Goal: Transaction & Acquisition: Purchase product/service

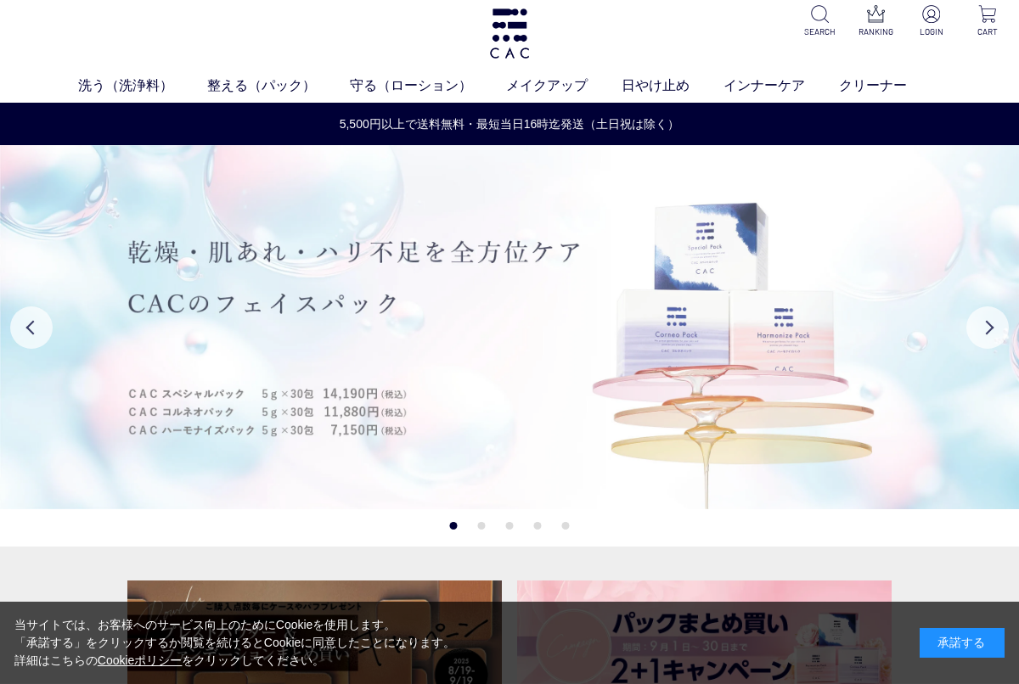
scroll to position [15, 0]
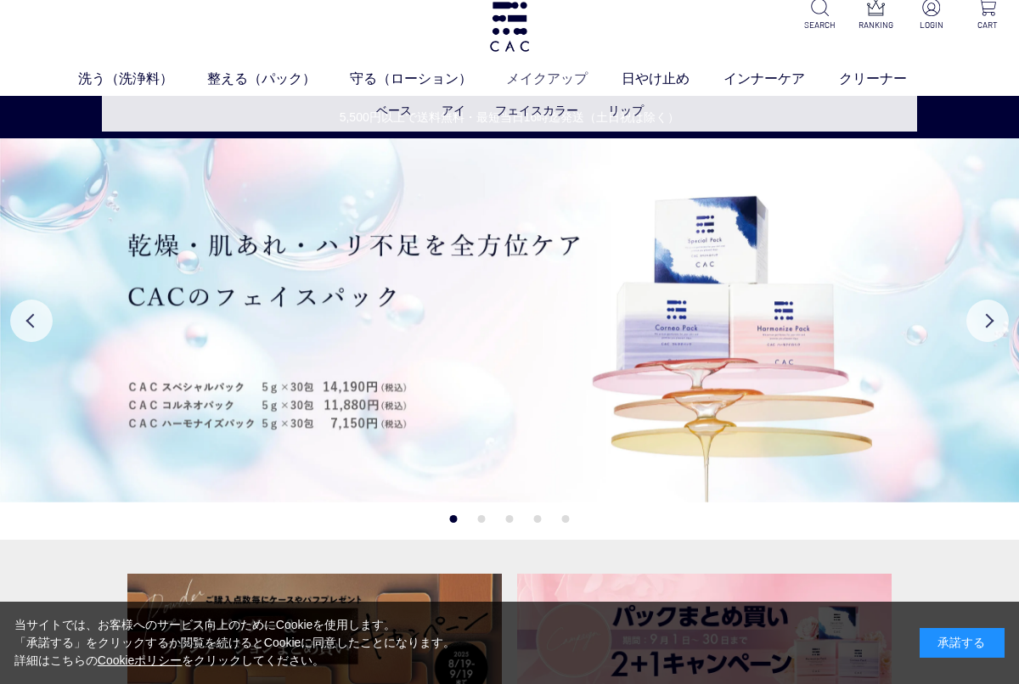
click at [548, 82] on link "メイクアップ" at bounding box center [563, 79] width 115 height 20
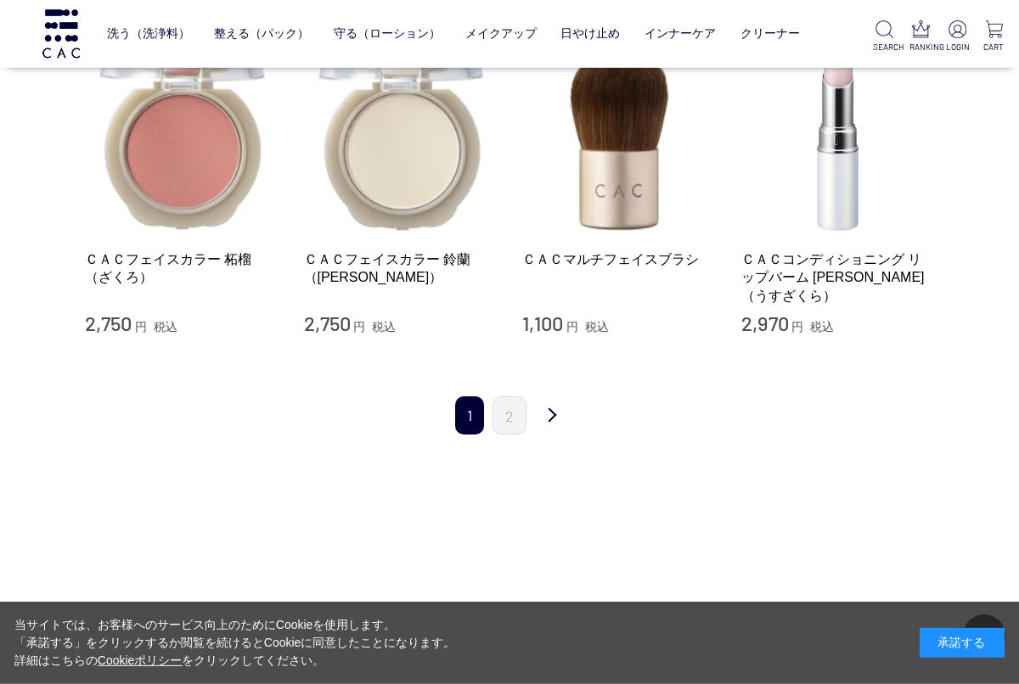
scroll to position [2027, 0]
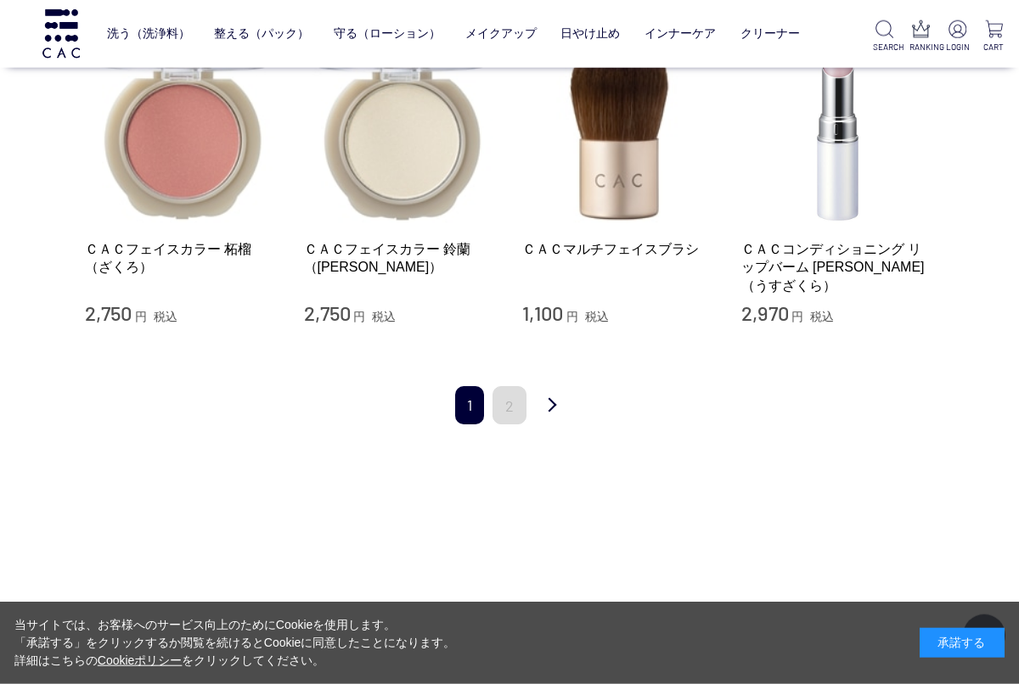
click at [505, 386] on link "2" at bounding box center [509, 405] width 34 height 38
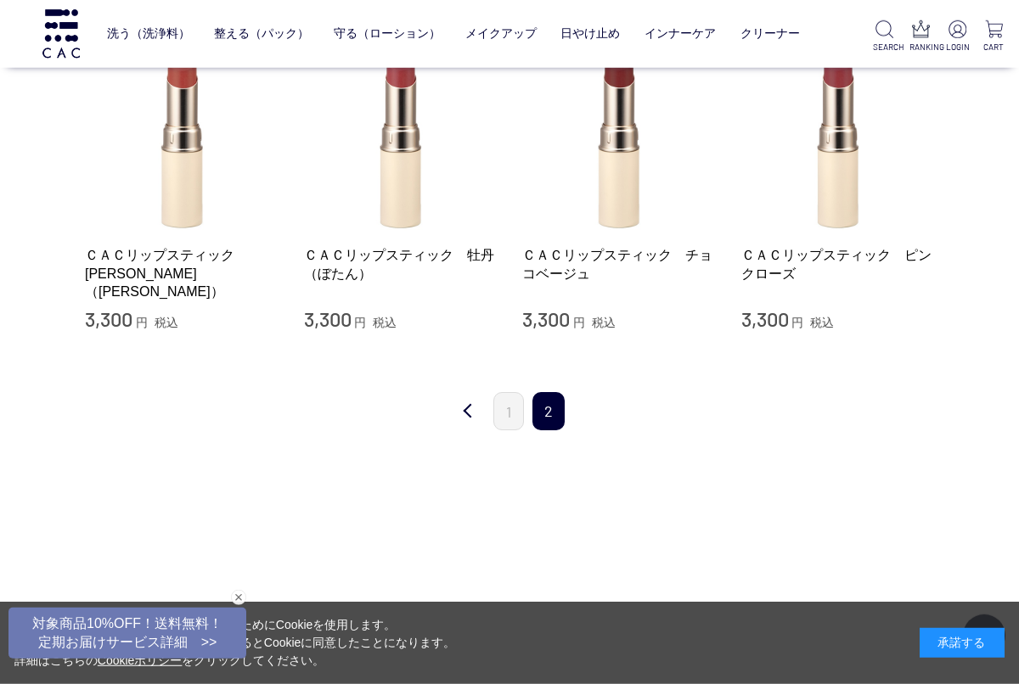
scroll to position [419, 0]
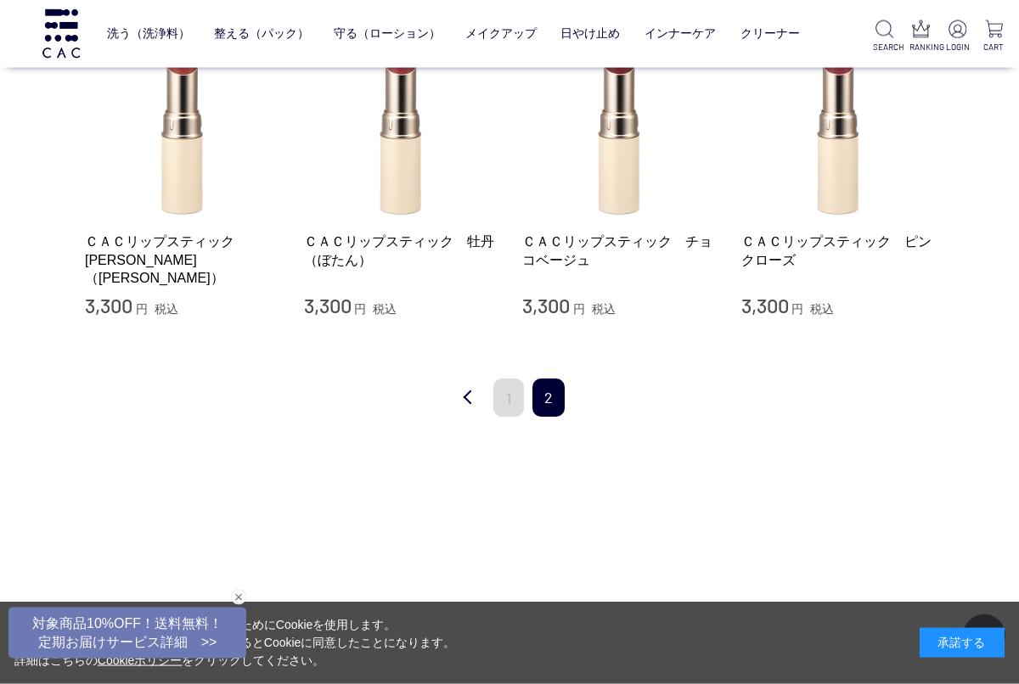
click at [511, 399] on link "1" at bounding box center [508, 398] width 31 height 38
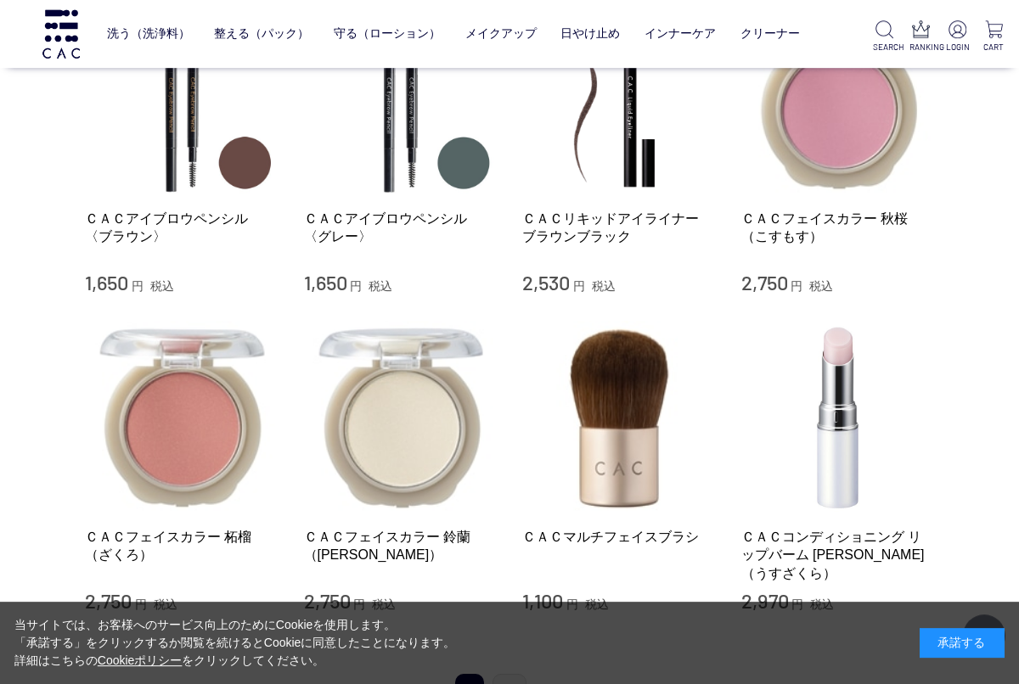
scroll to position [1739, 0]
click at [592, 37] on link "日やけ止め" at bounding box center [589, 34] width 59 height 40
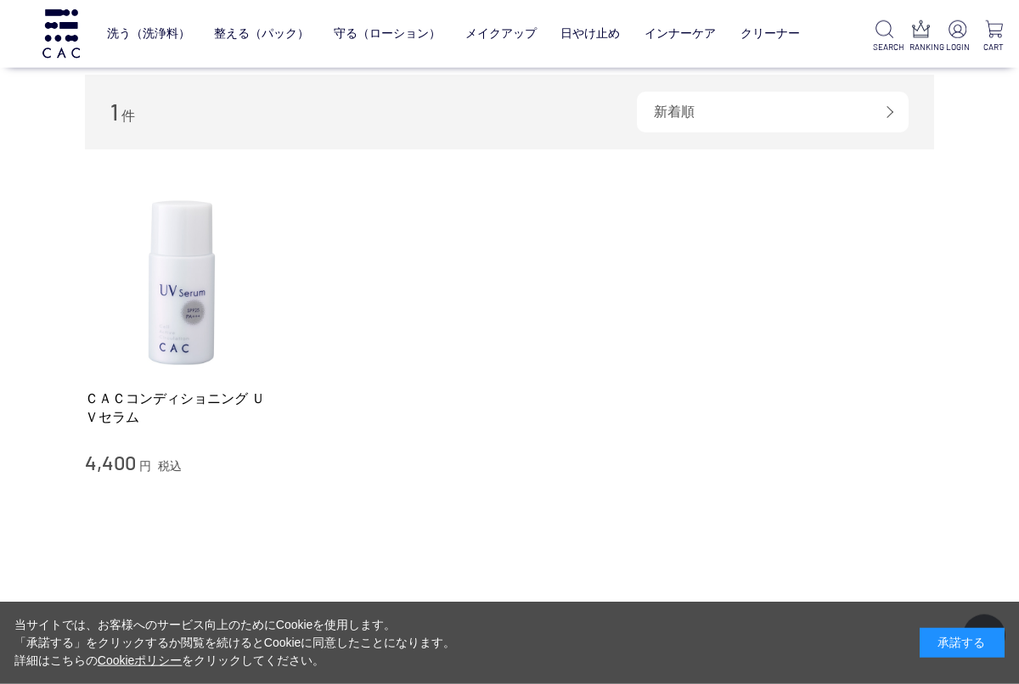
scroll to position [110, 0]
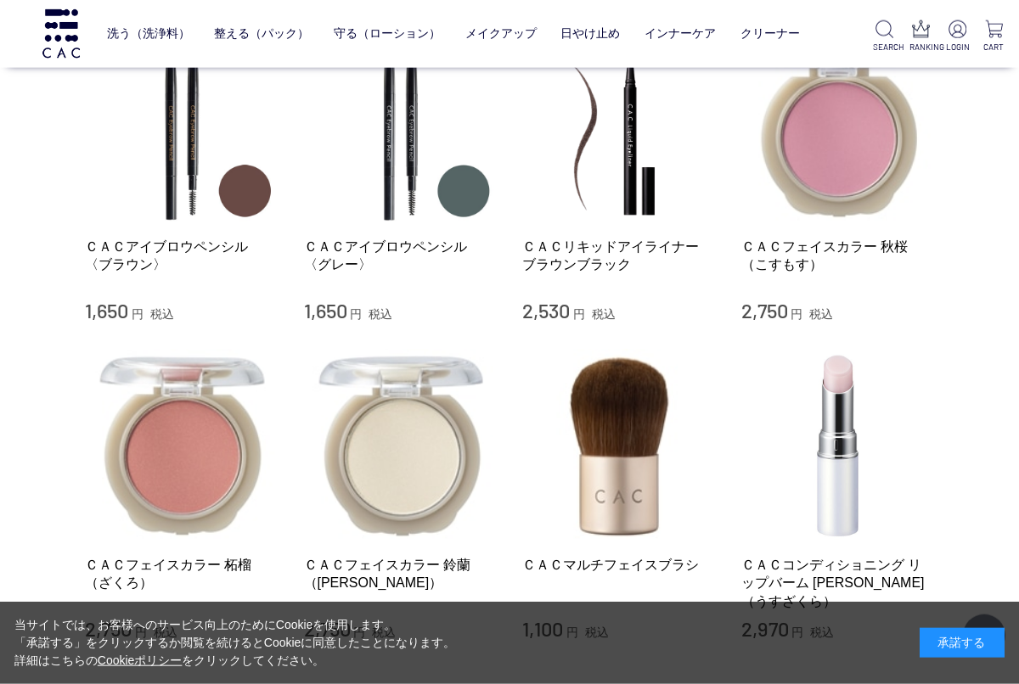
scroll to position [1712, 0]
click at [635, 149] on img at bounding box center [619, 127] width 194 height 194
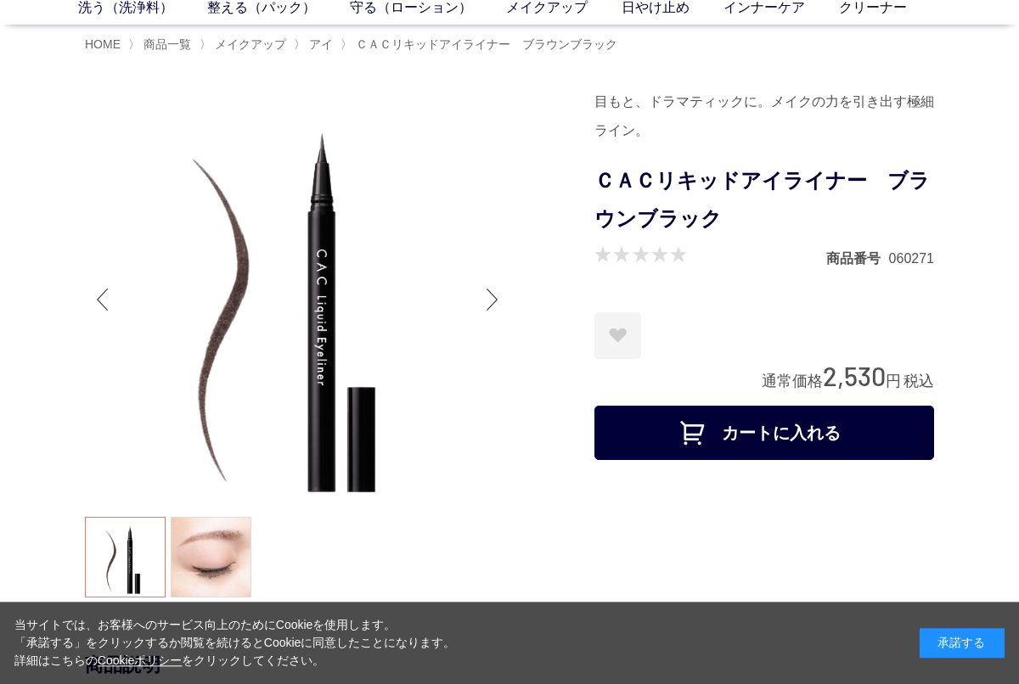
scroll to position [87, 0]
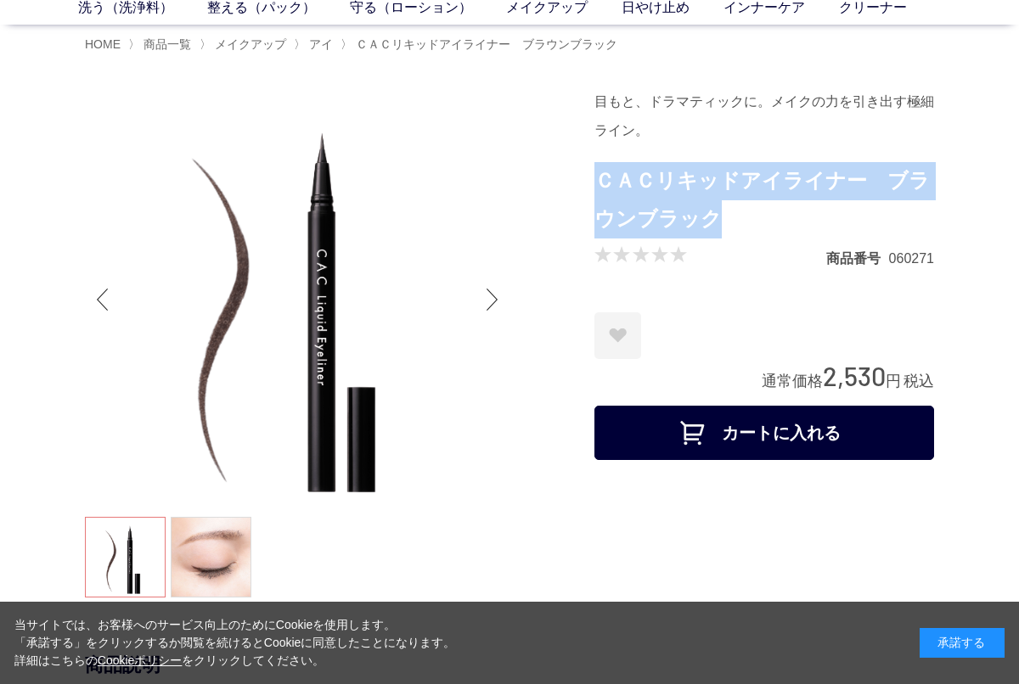
drag, startPoint x: 599, startPoint y: 178, endPoint x: 712, endPoint y: 206, distance: 116.3
click at [712, 206] on h1 "ＣＡＣリキッドアイライナー　ブラウンブラック" at bounding box center [764, 200] width 340 height 76
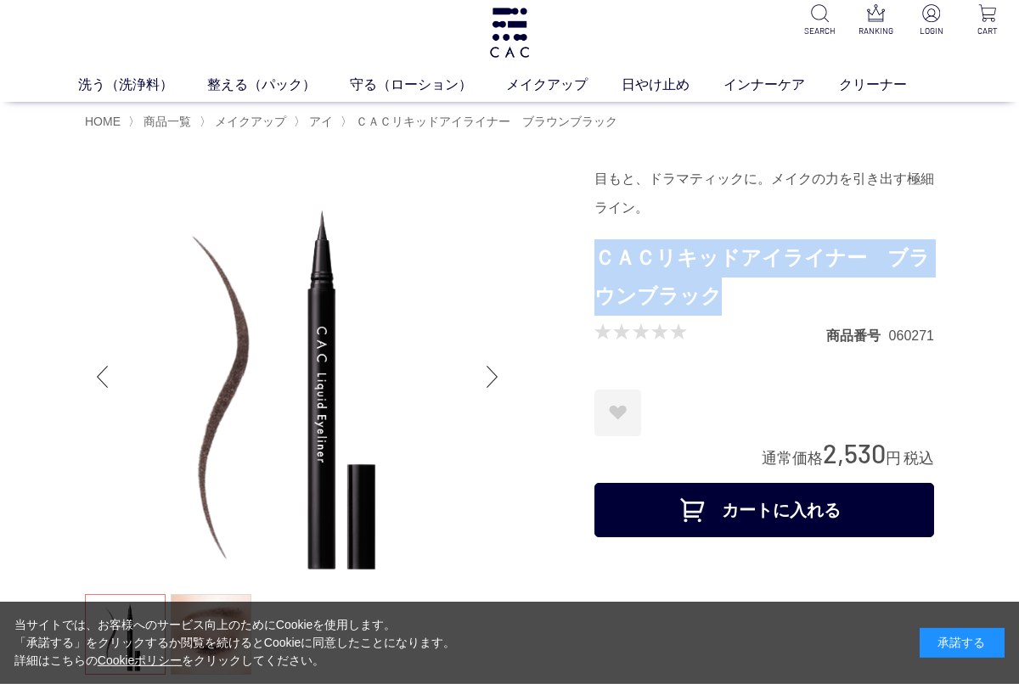
scroll to position [0, 0]
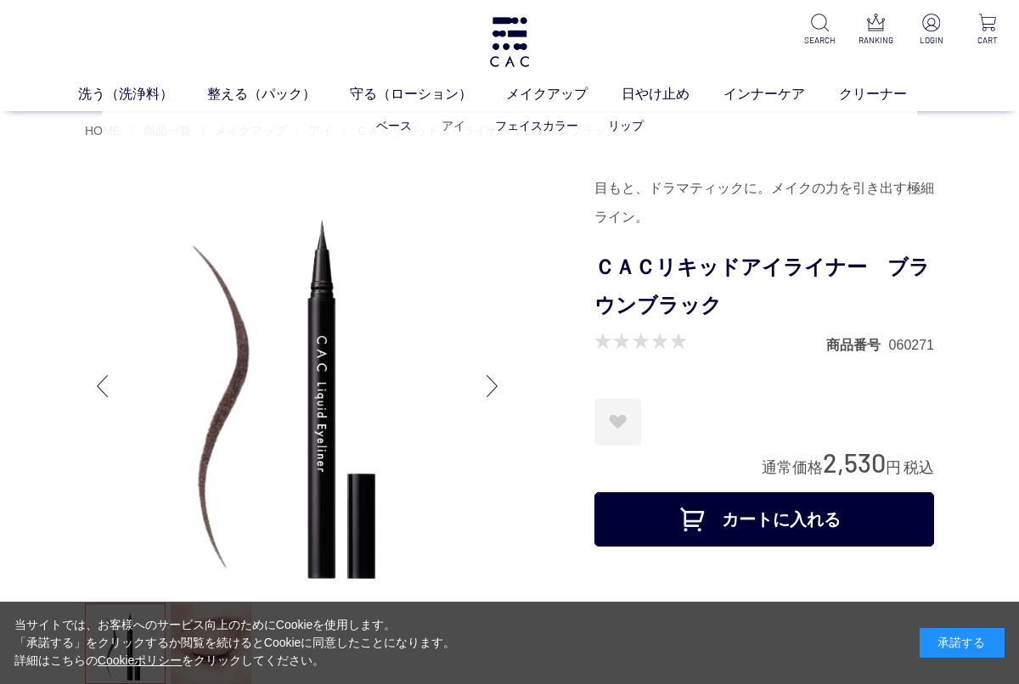
click at [453, 127] on link "アイ" at bounding box center [453, 126] width 24 height 14
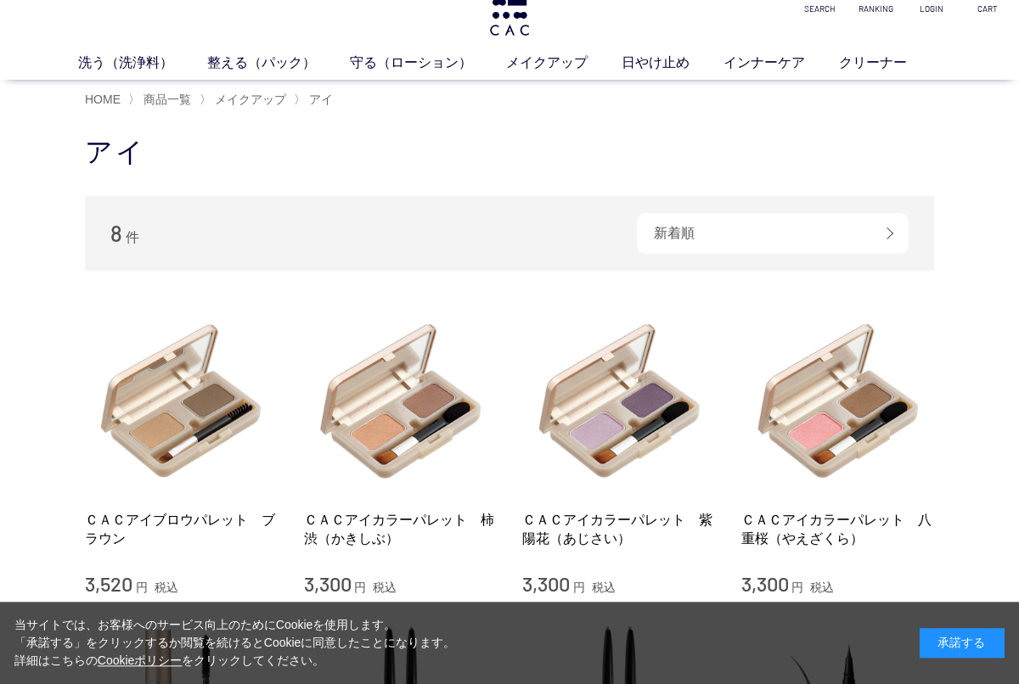
scroll to position [31, 0]
click at [173, 97] on span "商品一覧" at bounding box center [167, 100] width 48 height 14
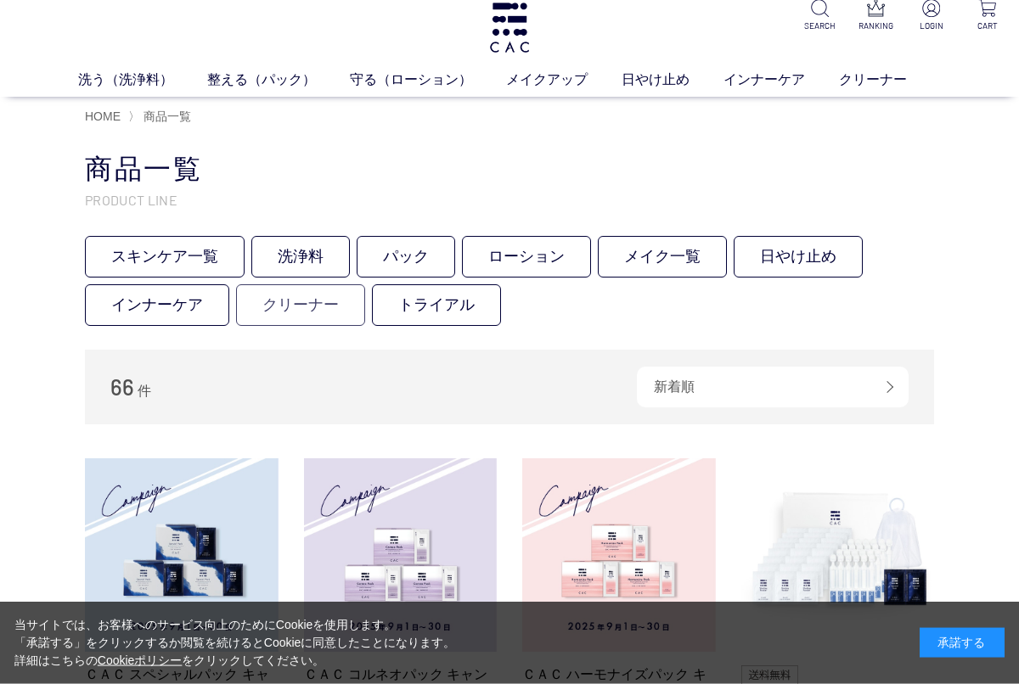
scroll to position [15, 0]
click at [286, 308] on link "クリーナー" at bounding box center [300, 305] width 129 height 42
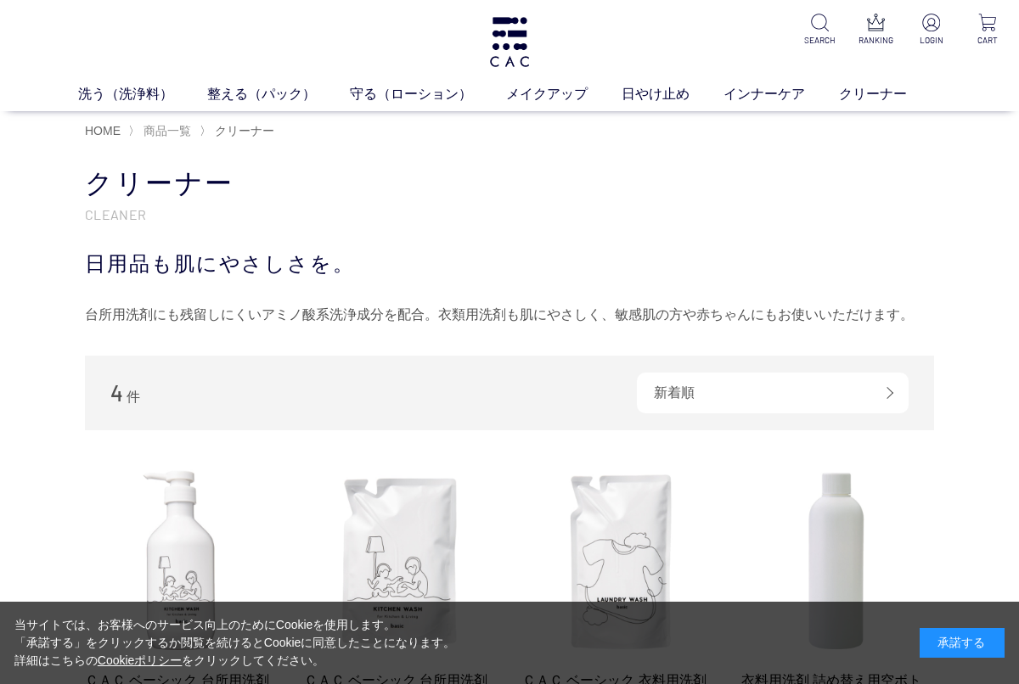
click at [179, 128] on span "商品一覧" at bounding box center [167, 131] width 48 height 14
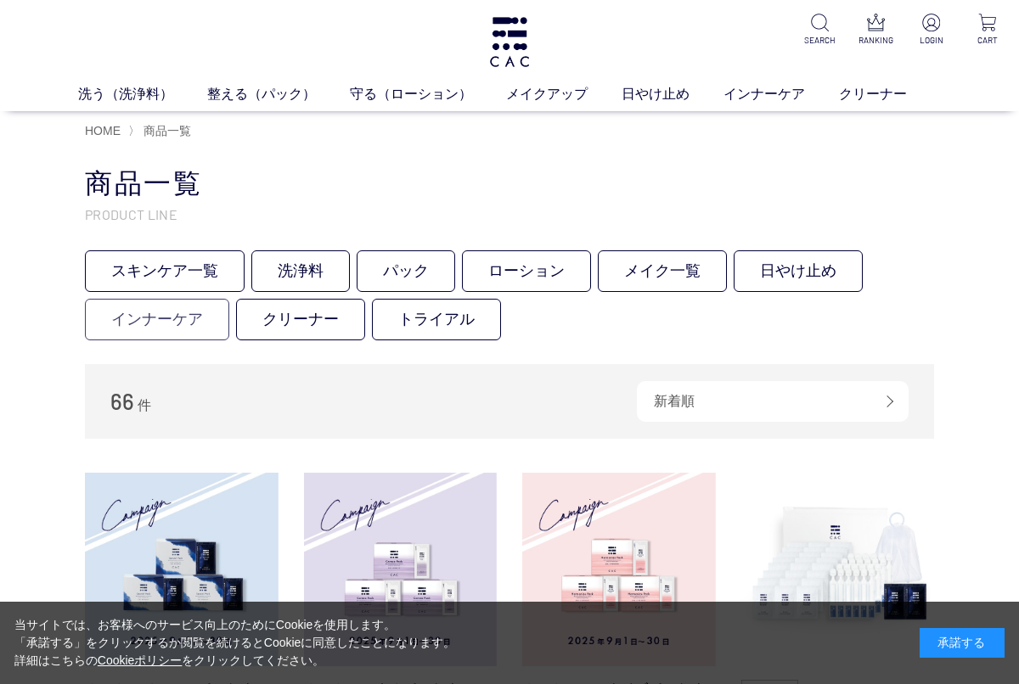
click at [167, 312] on link "インナーケア" at bounding box center [157, 320] width 144 height 42
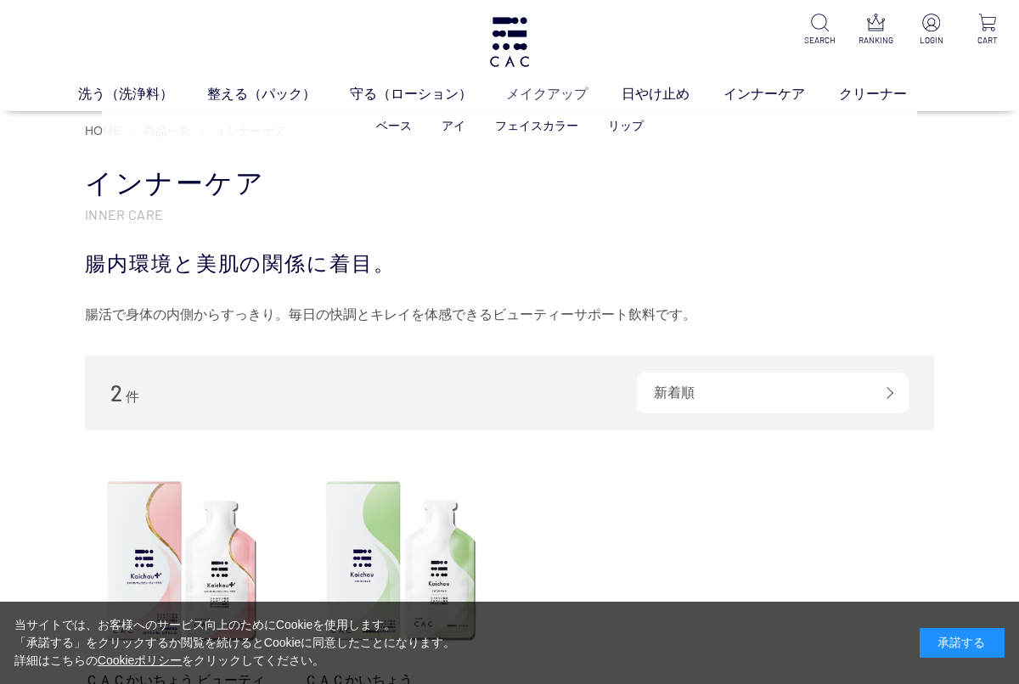
click at [520, 93] on link "メイクアップ" at bounding box center [563, 94] width 115 height 20
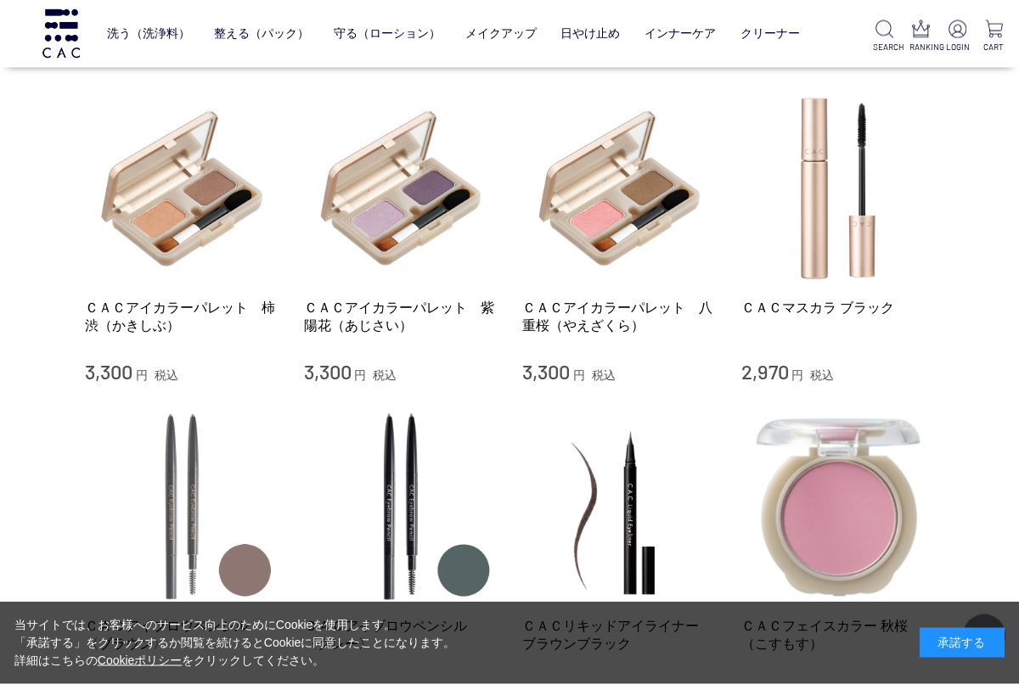
scroll to position [1332, 0]
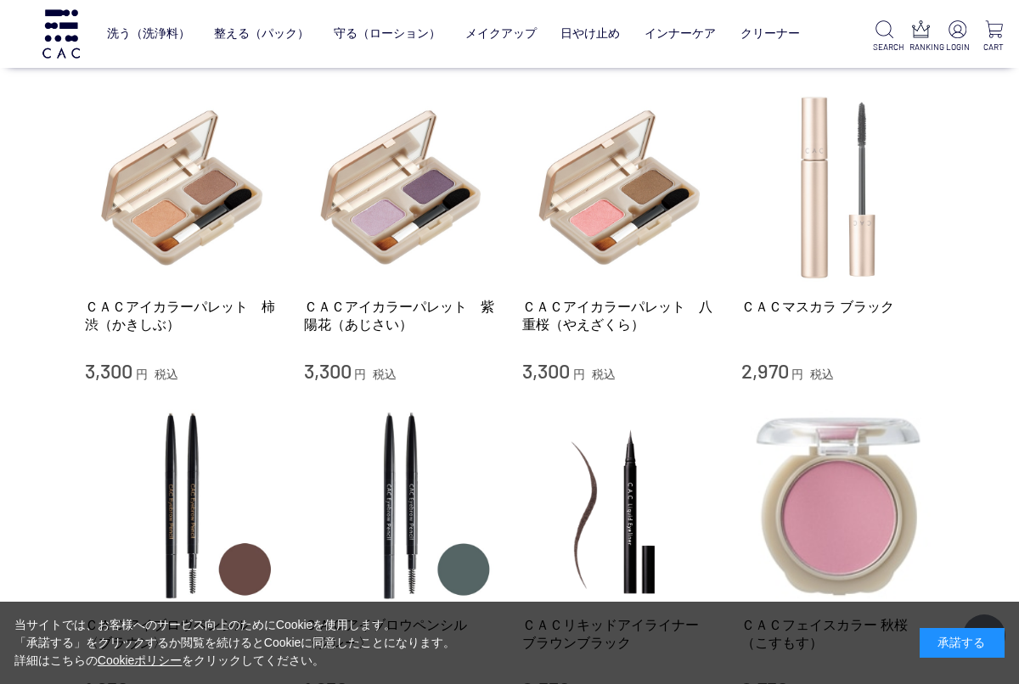
click at [819, 225] on img at bounding box center [838, 188] width 194 height 194
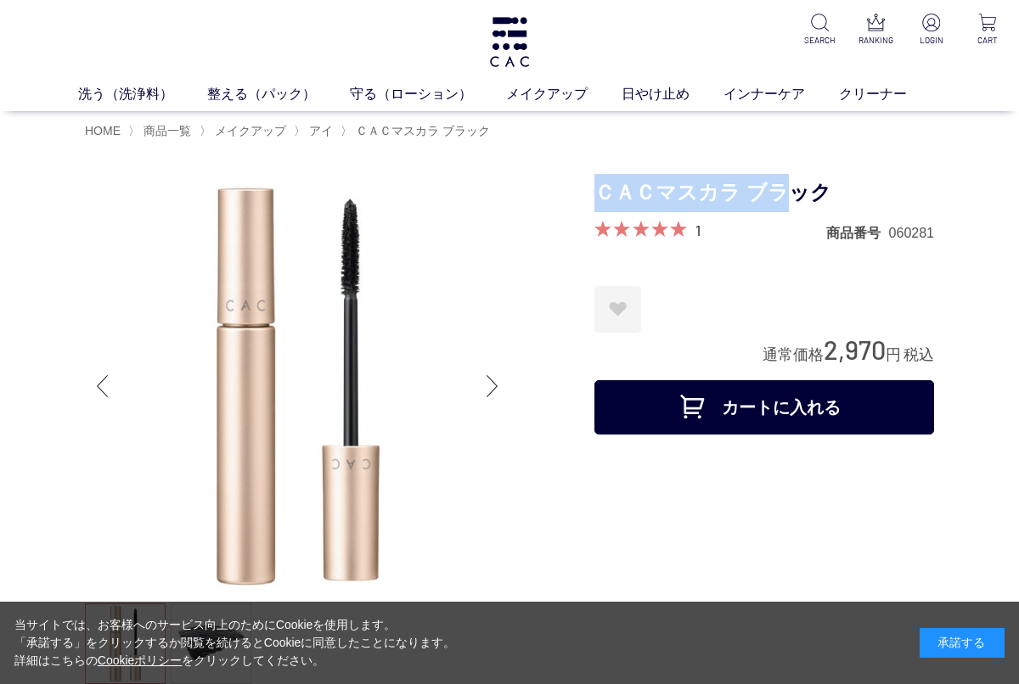
drag, startPoint x: 600, startPoint y: 190, endPoint x: 782, endPoint y: 195, distance: 181.8
click at [782, 195] on h1 "ＣＡＣマスカラ ブラック" at bounding box center [764, 193] width 340 height 38
click at [588, 235] on div at bounding box center [339, 431] width 509 height 515
drag, startPoint x: 596, startPoint y: 194, endPoint x: 833, endPoint y: 199, distance: 236.9
click at [834, 199] on h1 "ＣＡＣマスカラ ブラック" at bounding box center [764, 193] width 340 height 38
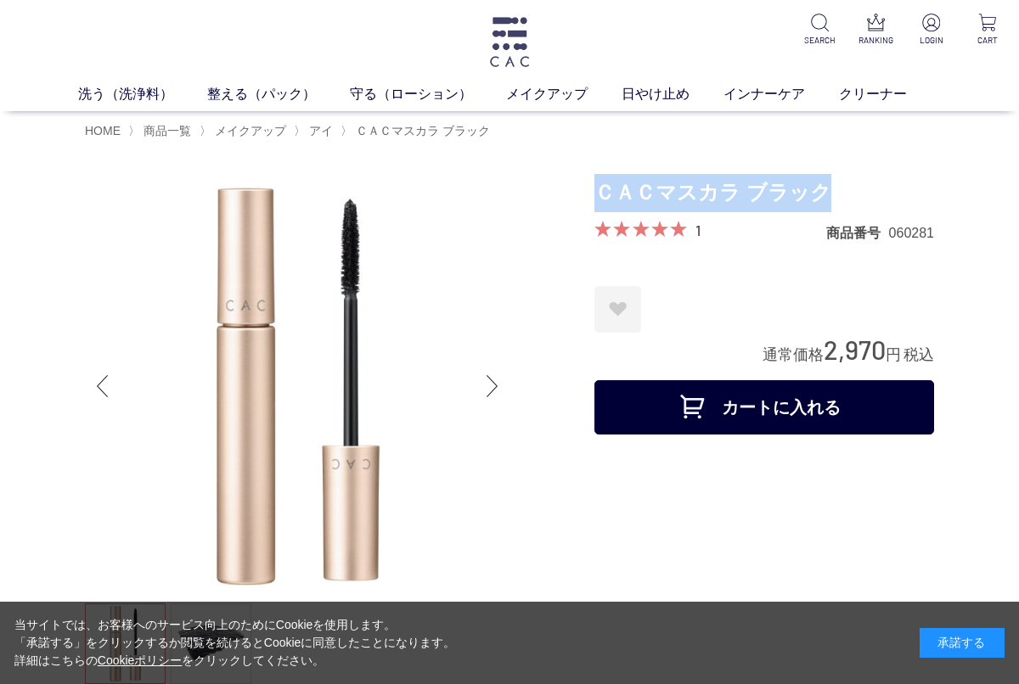
click at [520, 32] on img at bounding box center [509, 42] width 44 height 50
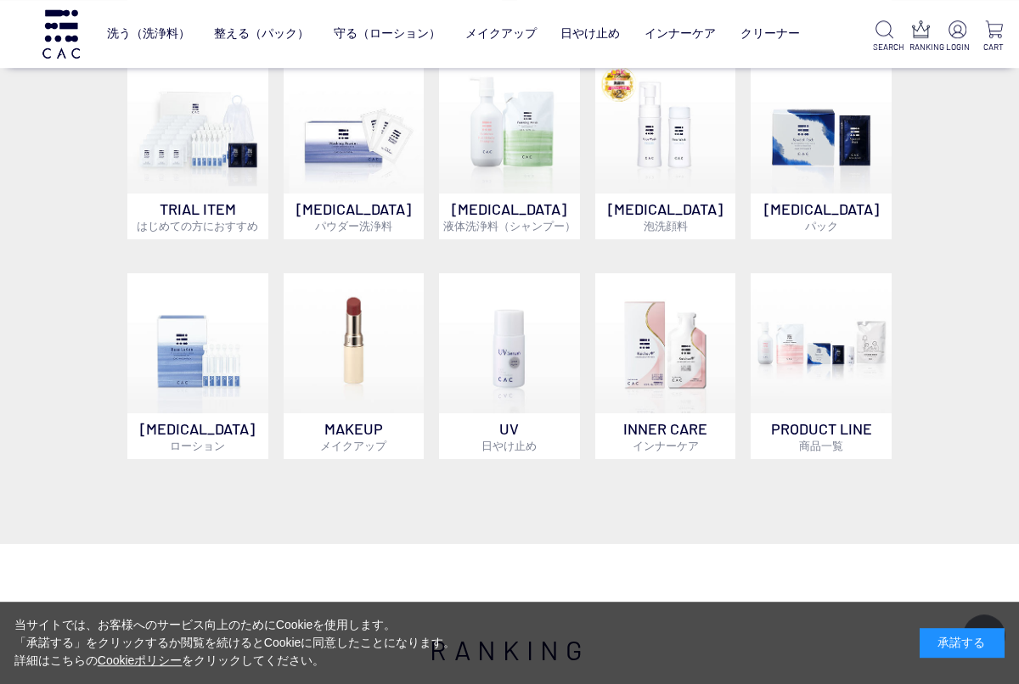
scroll to position [1042, 0]
click at [386, 390] on img at bounding box center [354, 343] width 141 height 141
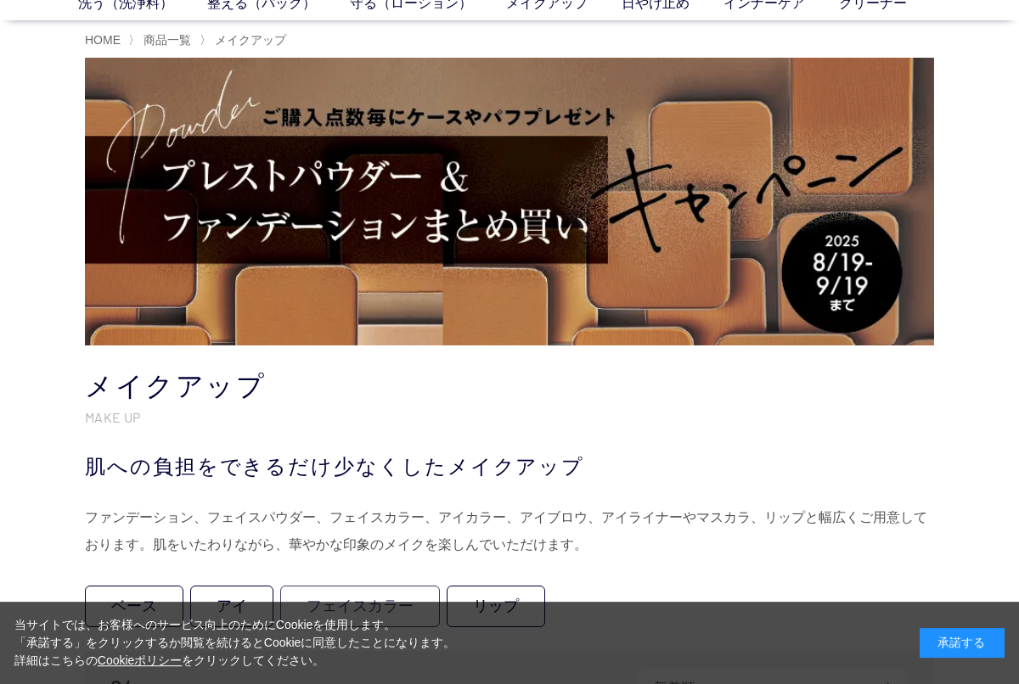
scroll to position [190, 0]
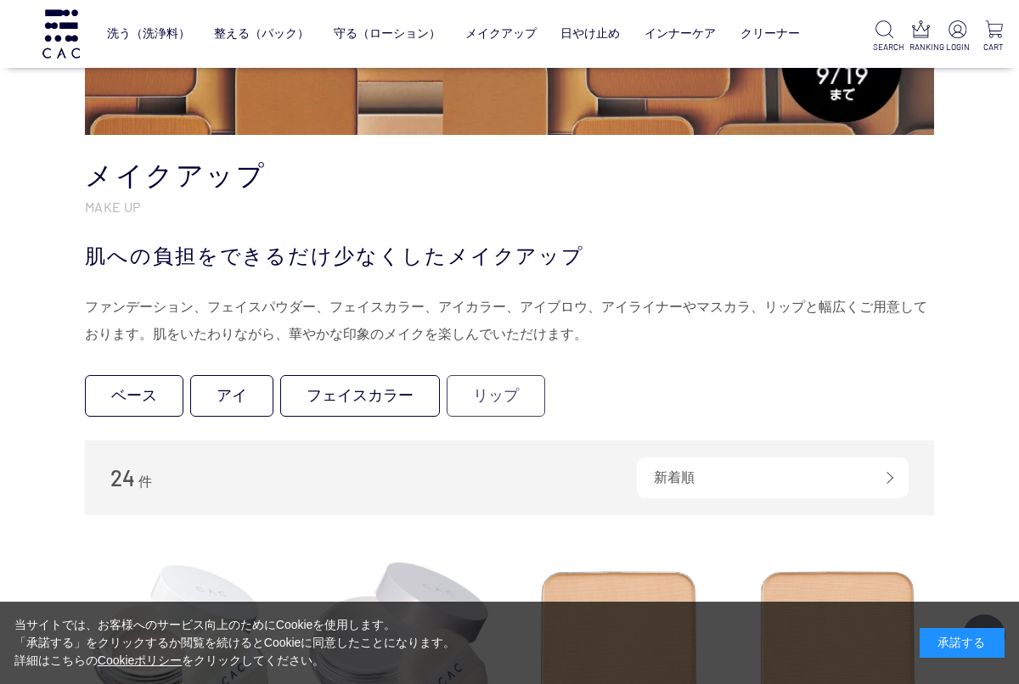
click at [498, 402] on link "リップ" at bounding box center [496, 396] width 98 height 42
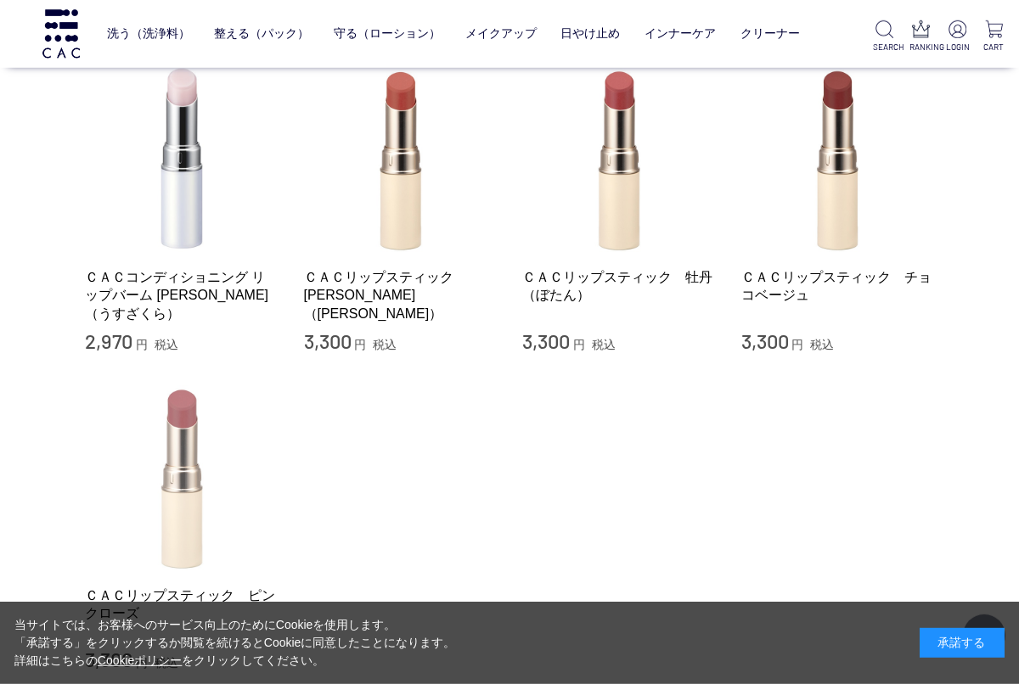
scroll to position [158, 0]
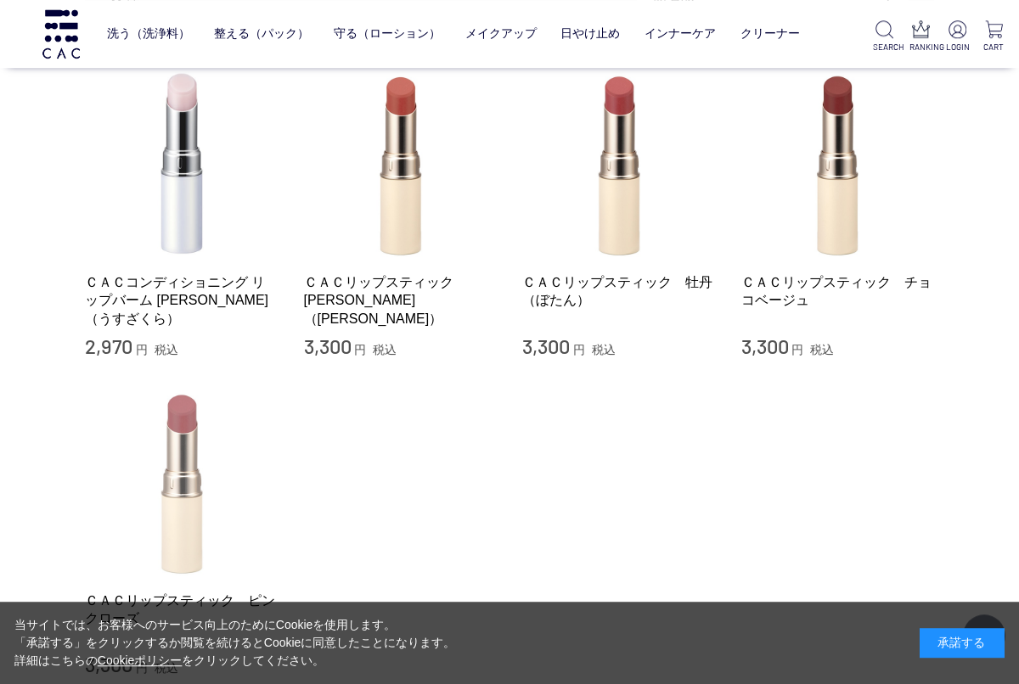
click at [207, 471] on img at bounding box center [182, 482] width 194 height 194
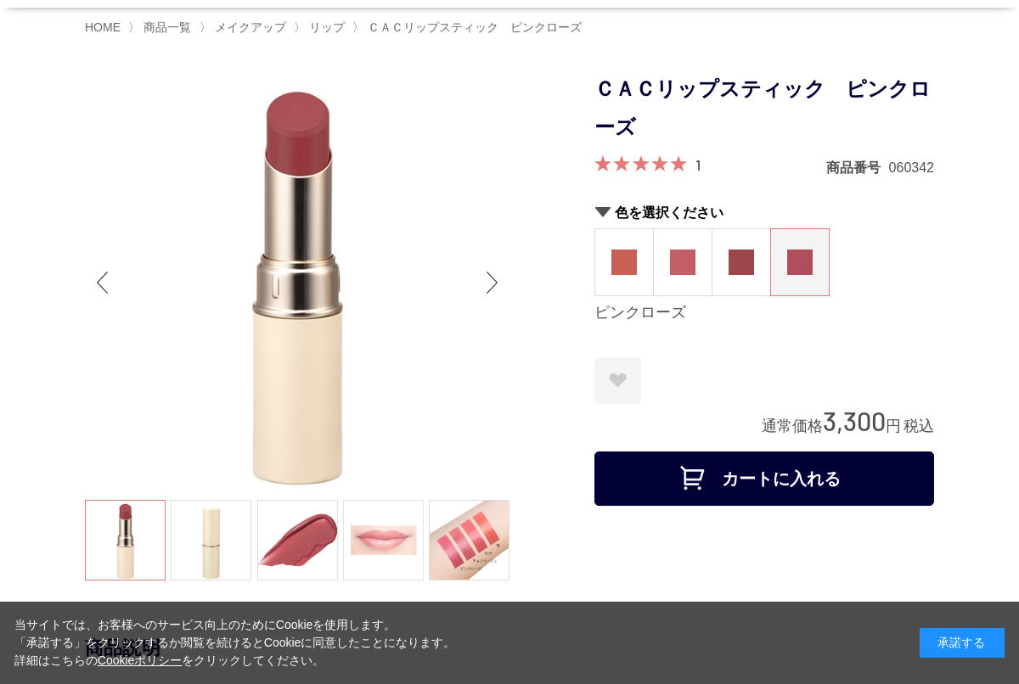
scroll to position [123, 0]
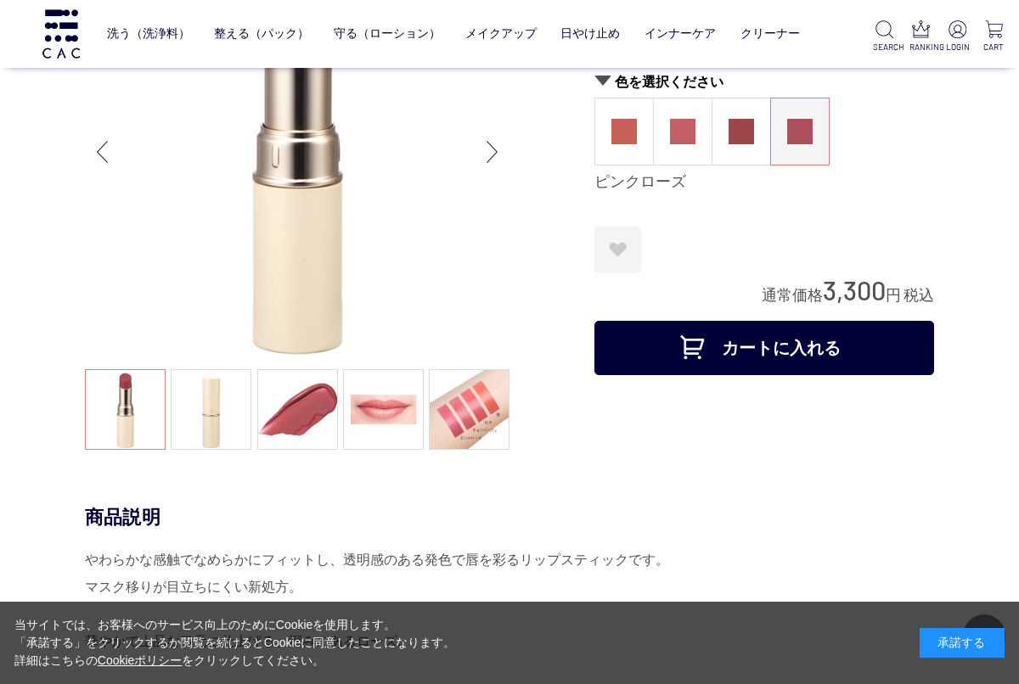
click at [394, 419] on link at bounding box center [383, 409] width 81 height 81
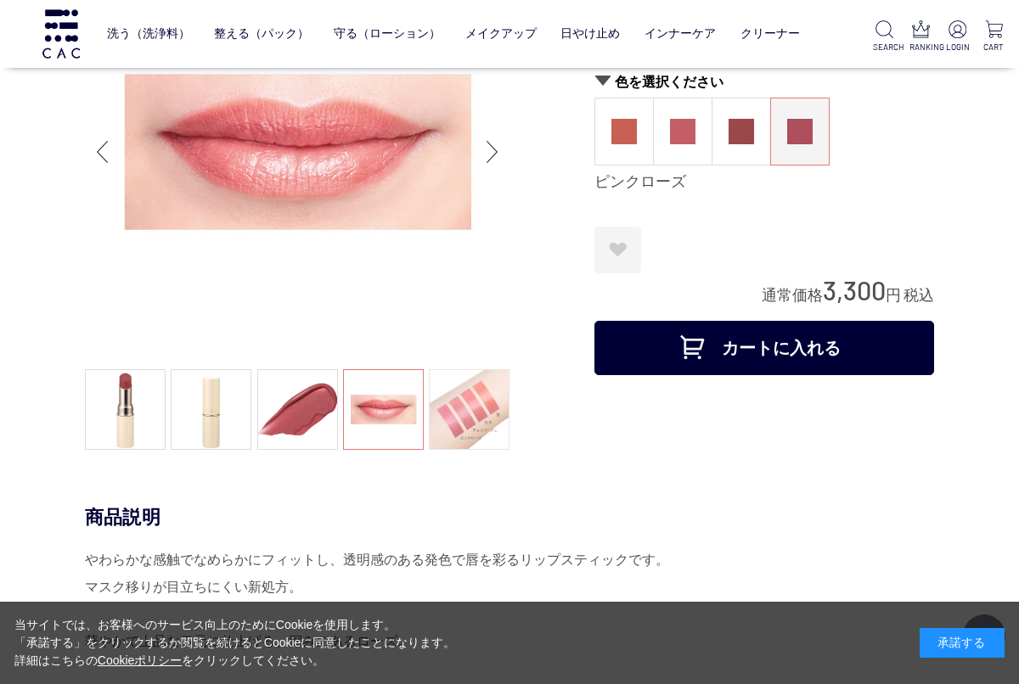
click at [481, 419] on link at bounding box center [469, 409] width 81 height 81
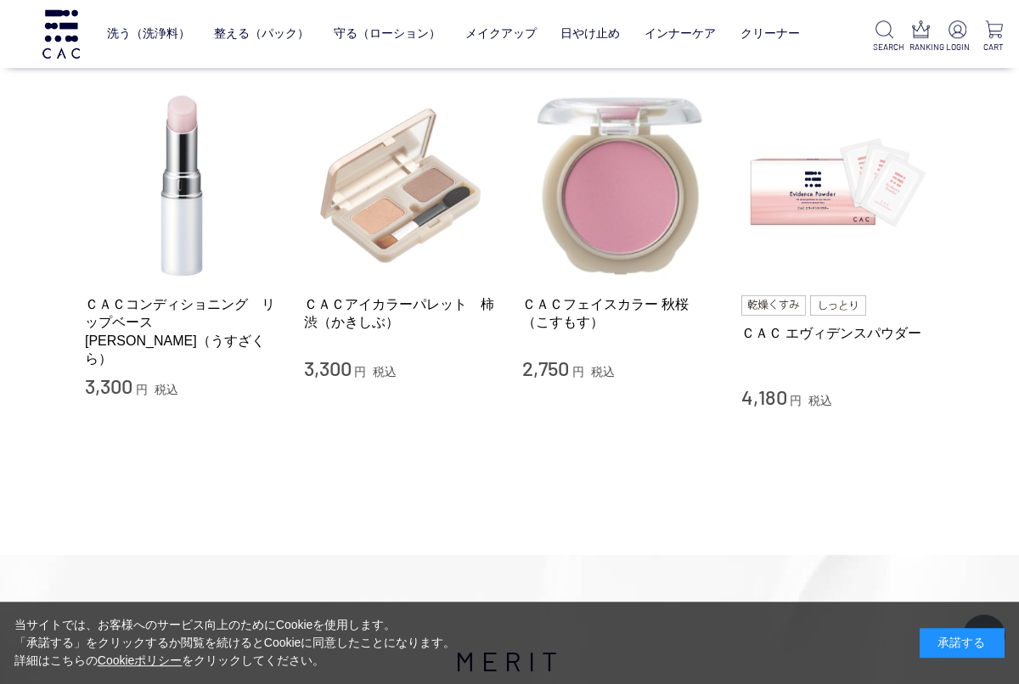
scroll to position [2506, 0]
click at [412, 228] on img at bounding box center [401, 186] width 194 height 194
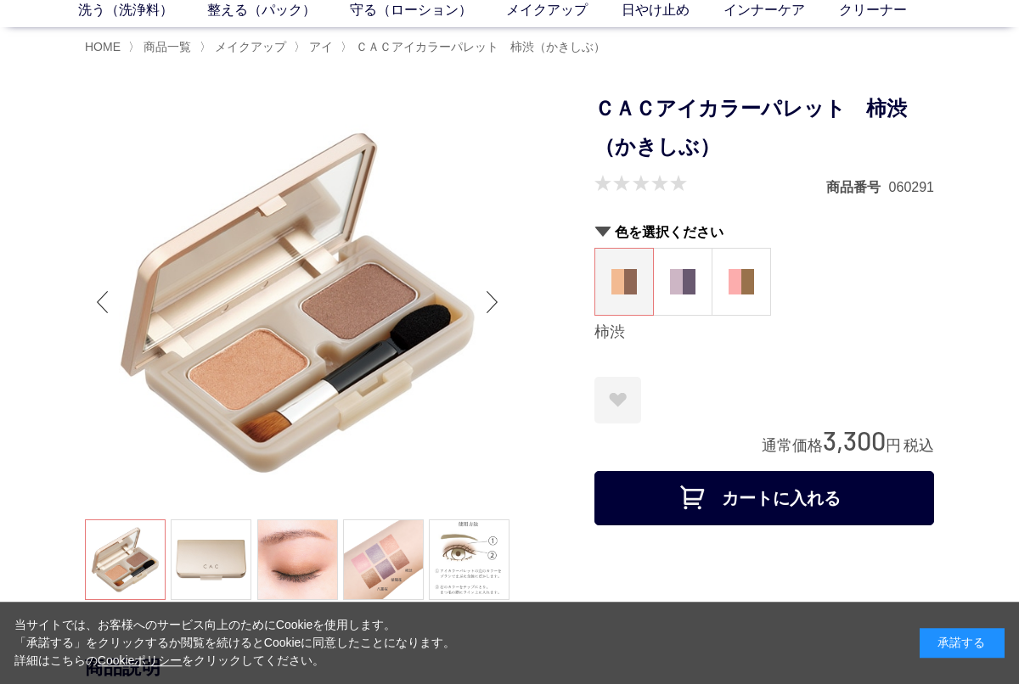
scroll to position [219, 0]
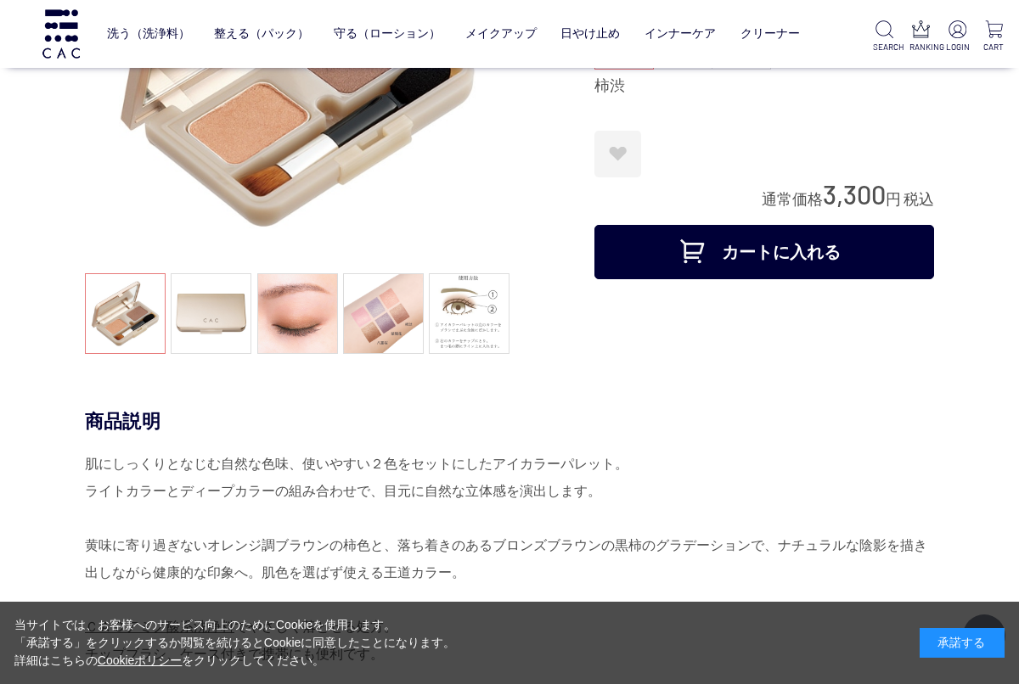
click at [382, 324] on link at bounding box center [383, 313] width 81 height 81
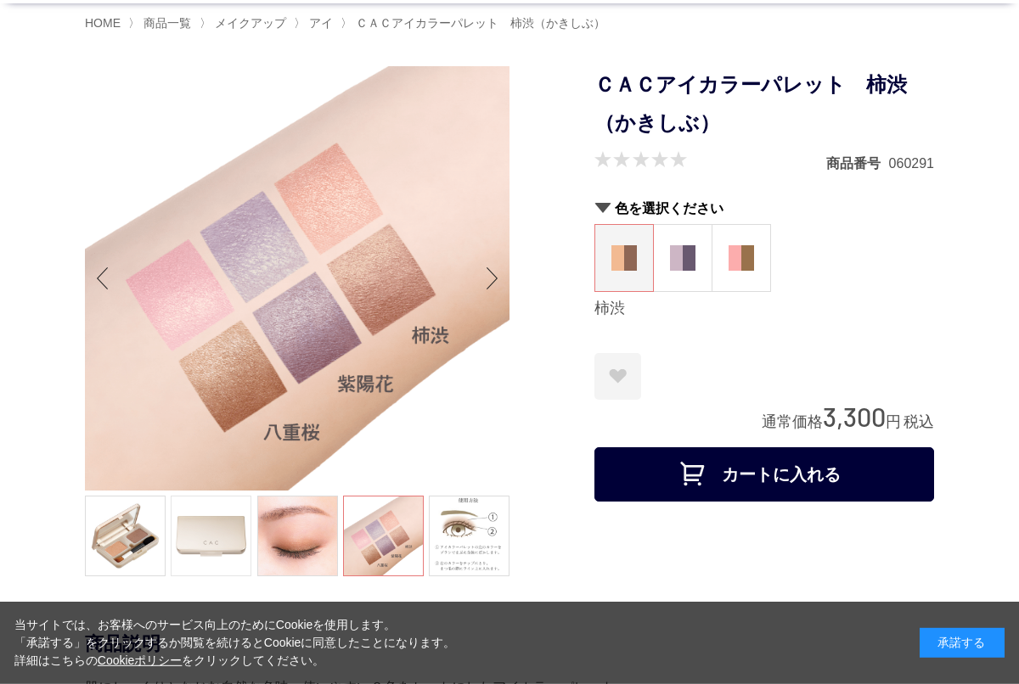
scroll to position [109, 0]
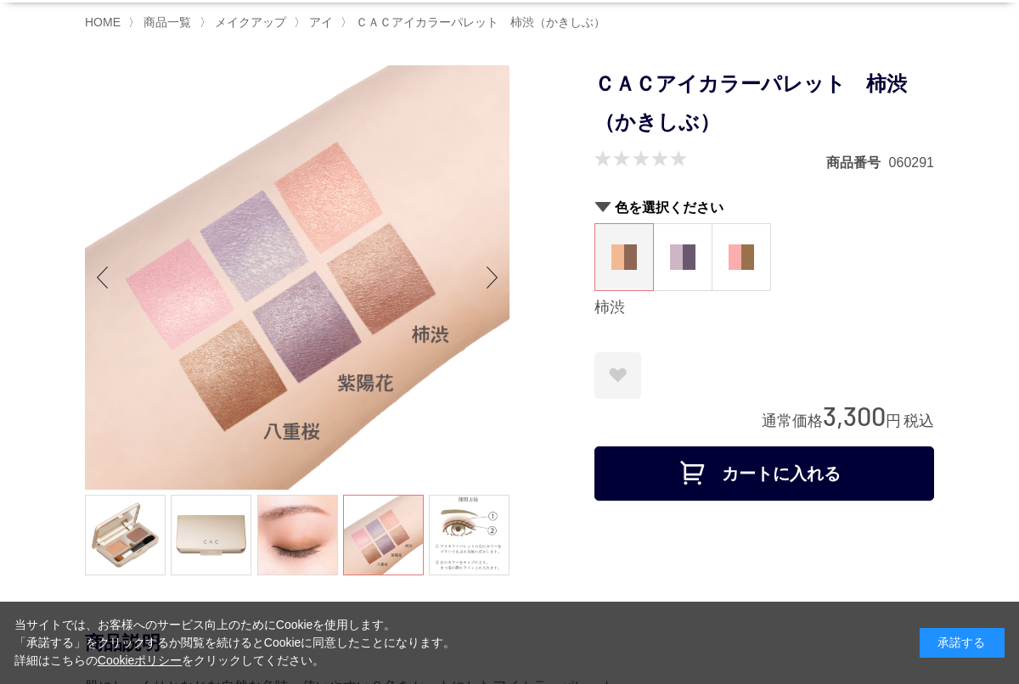
click at [290, 535] on link at bounding box center [297, 535] width 81 height 81
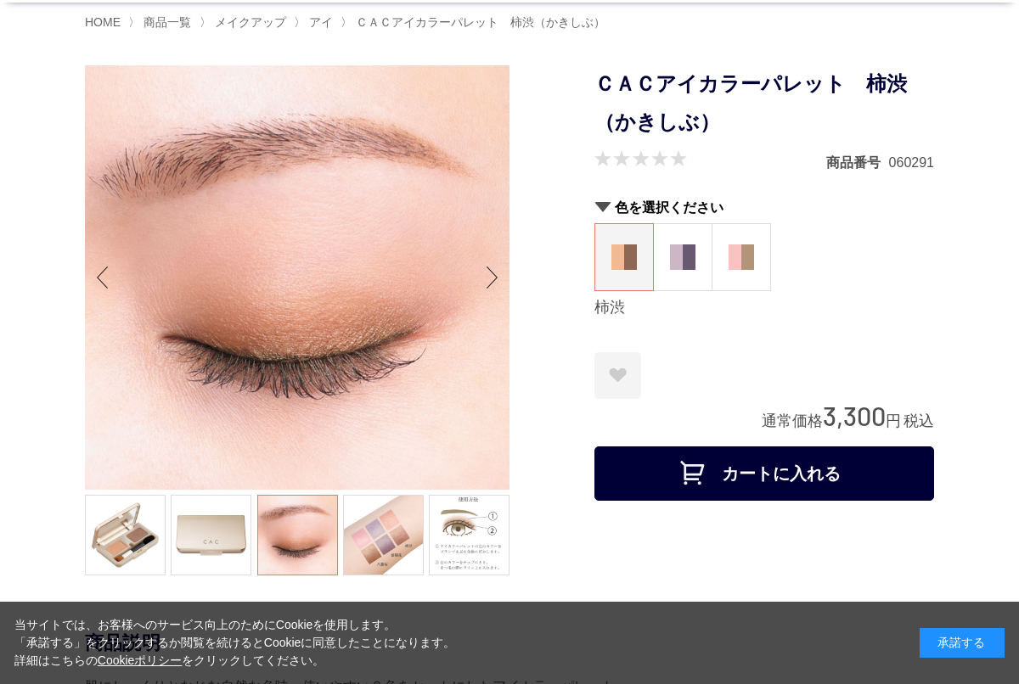
click at [757, 257] on figure at bounding box center [741, 257] width 58 height 66
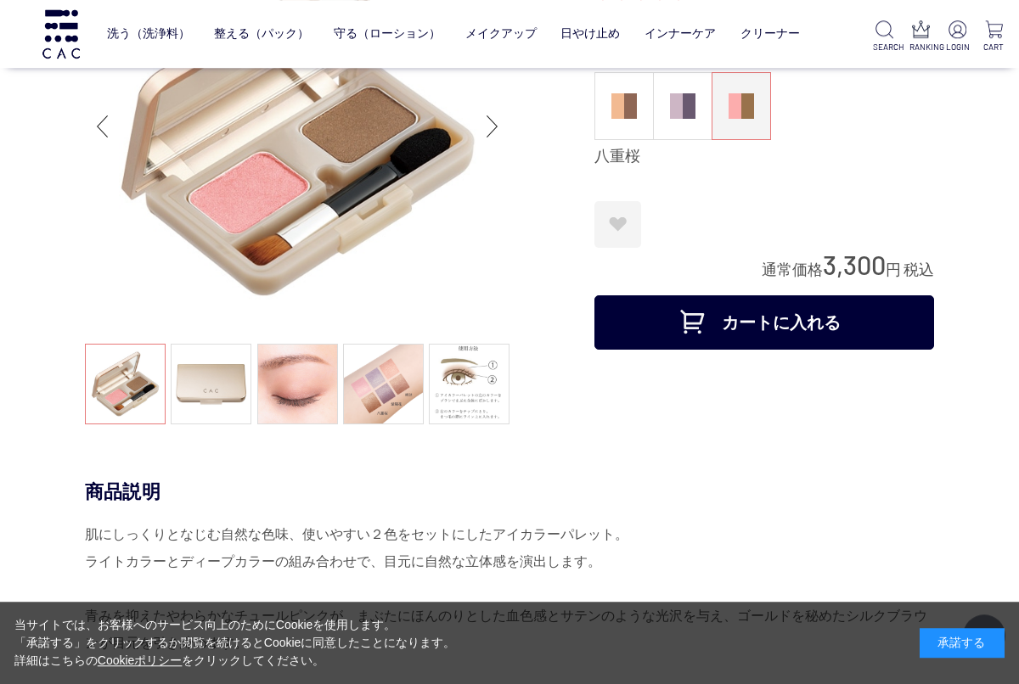
scroll to position [196, 0]
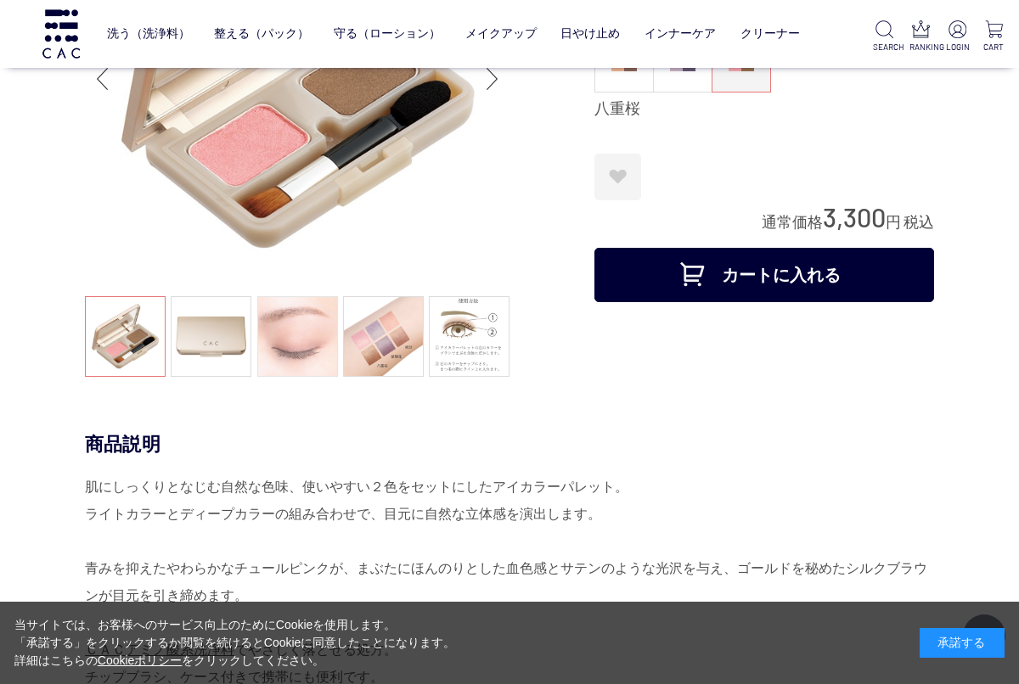
click at [281, 345] on link at bounding box center [297, 336] width 81 height 81
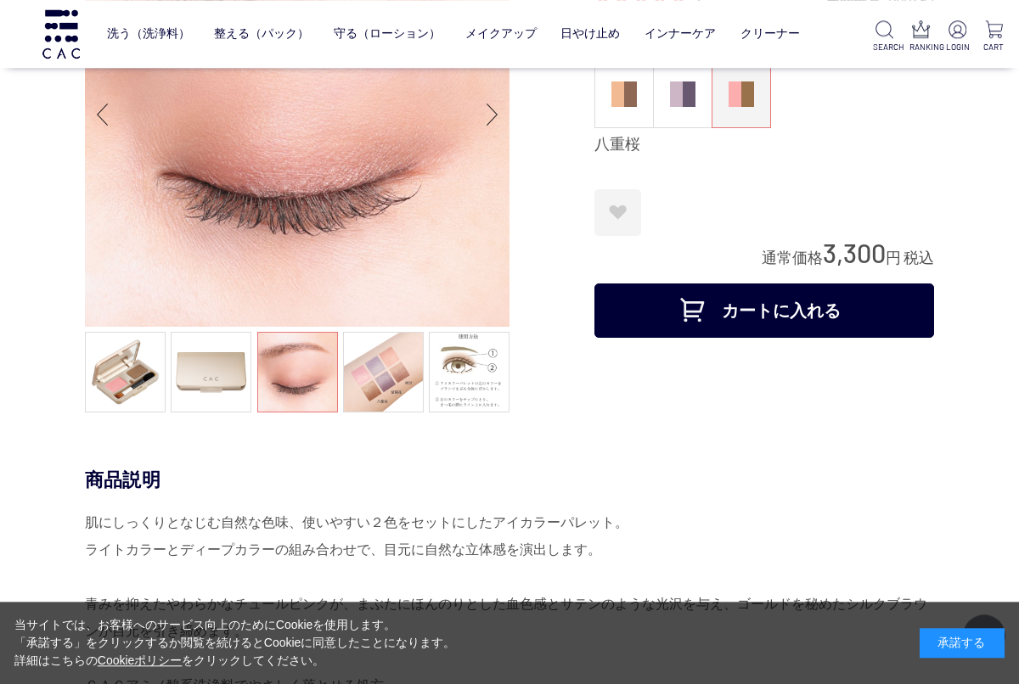
scroll to position [98, 0]
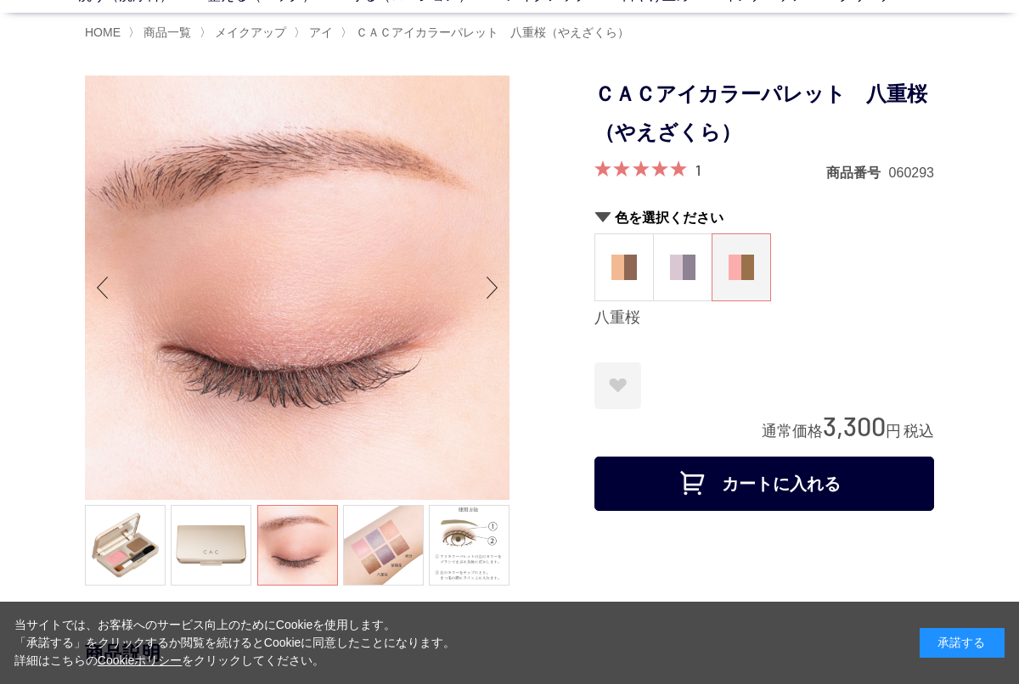
click at [687, 256] on img at bounding box center [682, 267] width 25 height 25
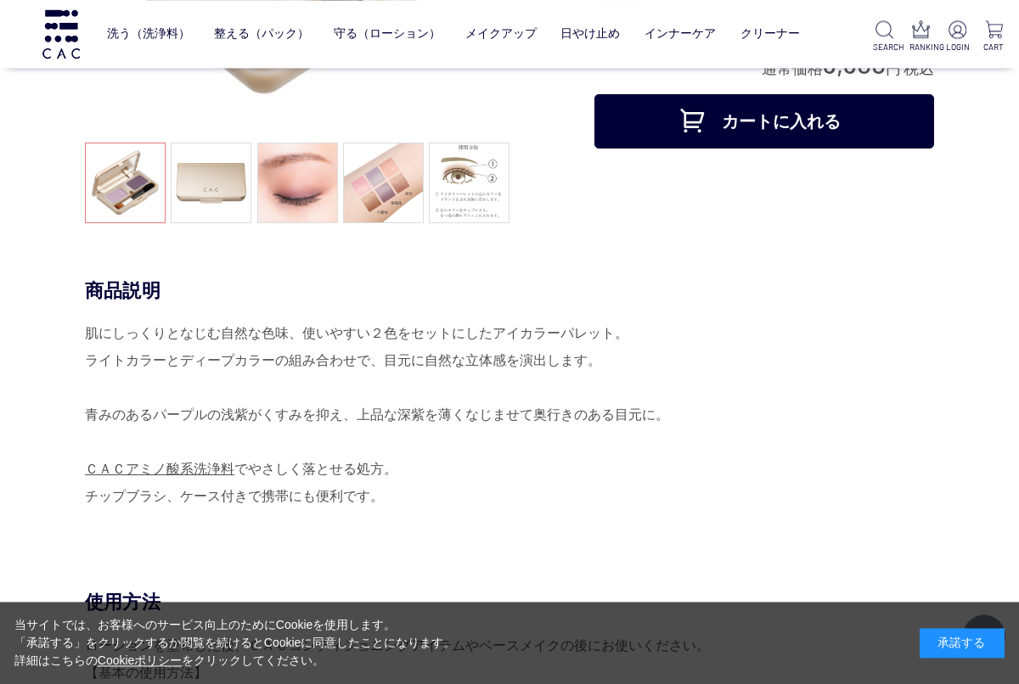
scroll to position [374, 0]
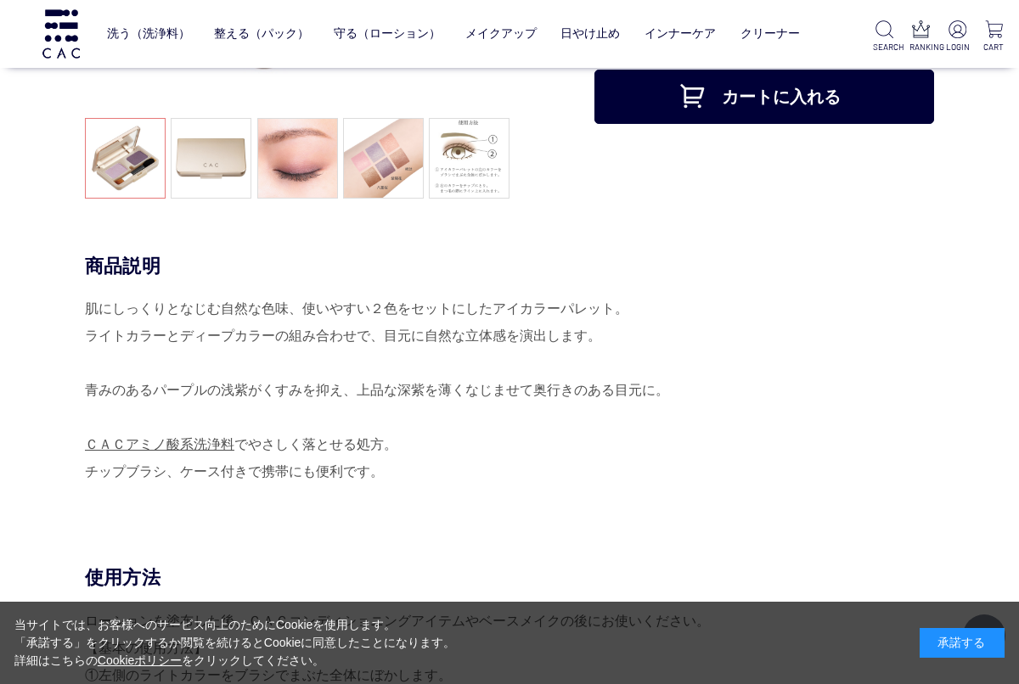
click at [292, 179] on link at bounding box center [297, 158] width 81 height 81
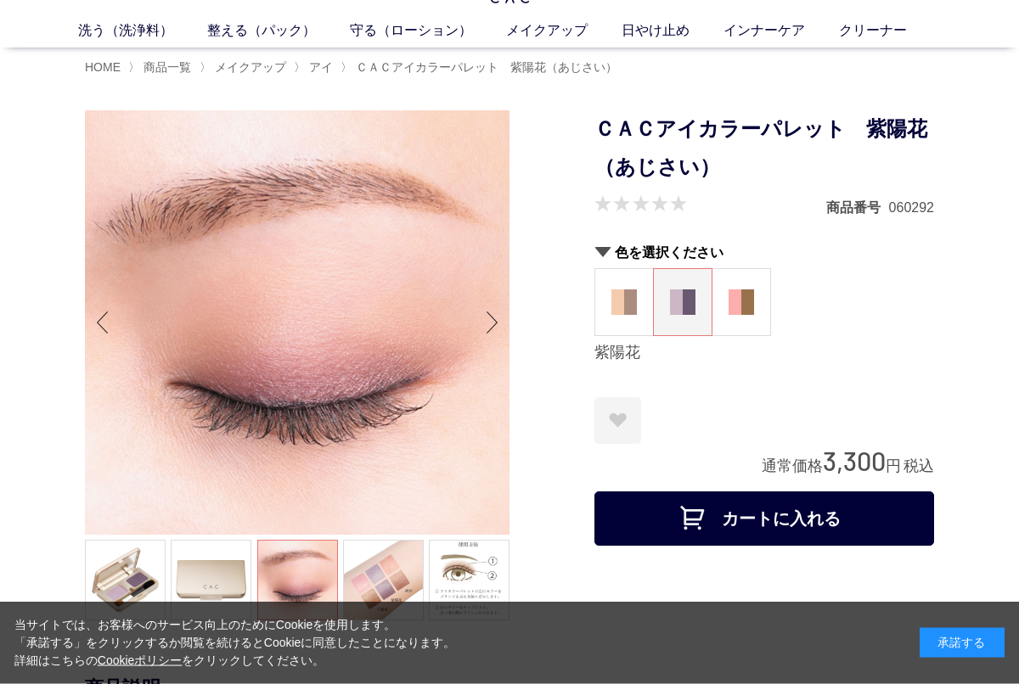
scroll to position [65, 0]
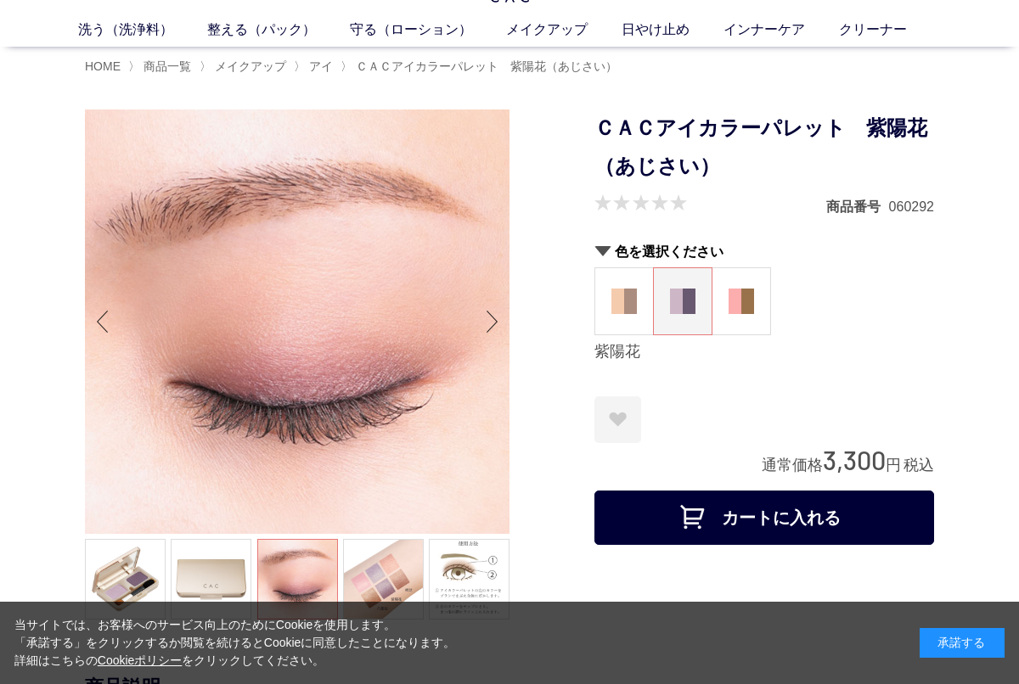
click at [613, 308] on img at bounding box center [623, 301] width 25 height 25
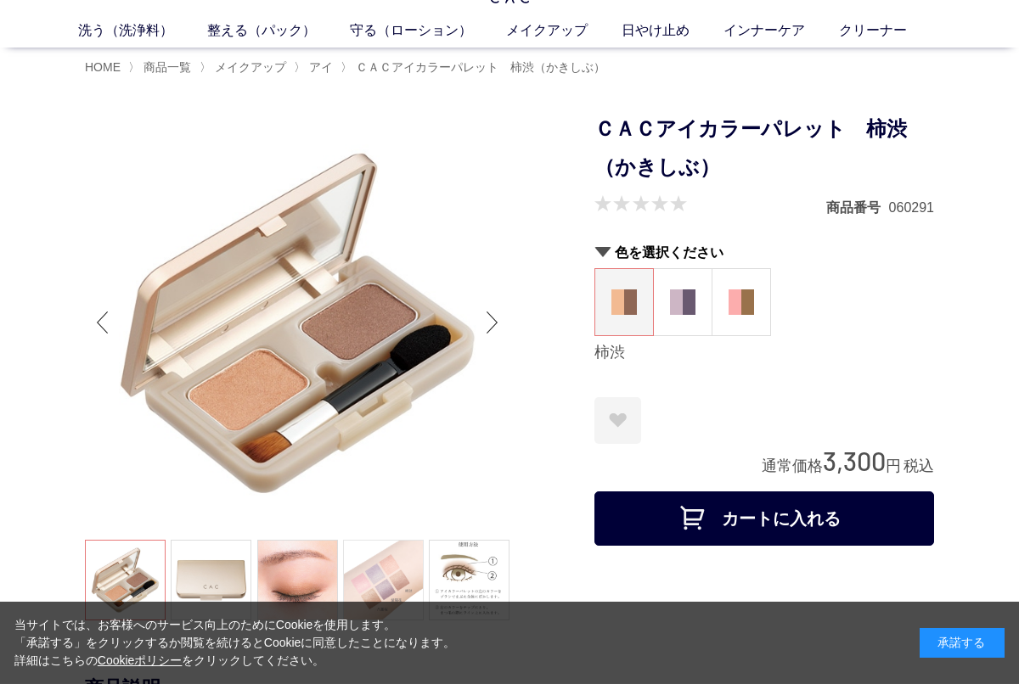
scroll to position [65, 0]
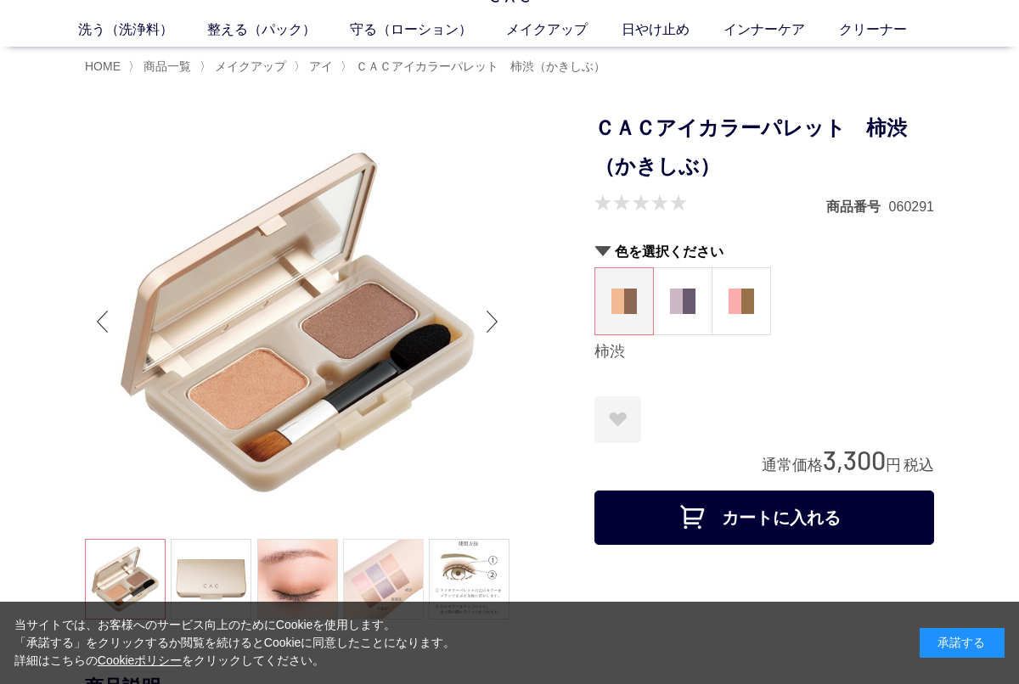
click at [385, 588] on link at bounding box center [383, 579] width 81 height 81
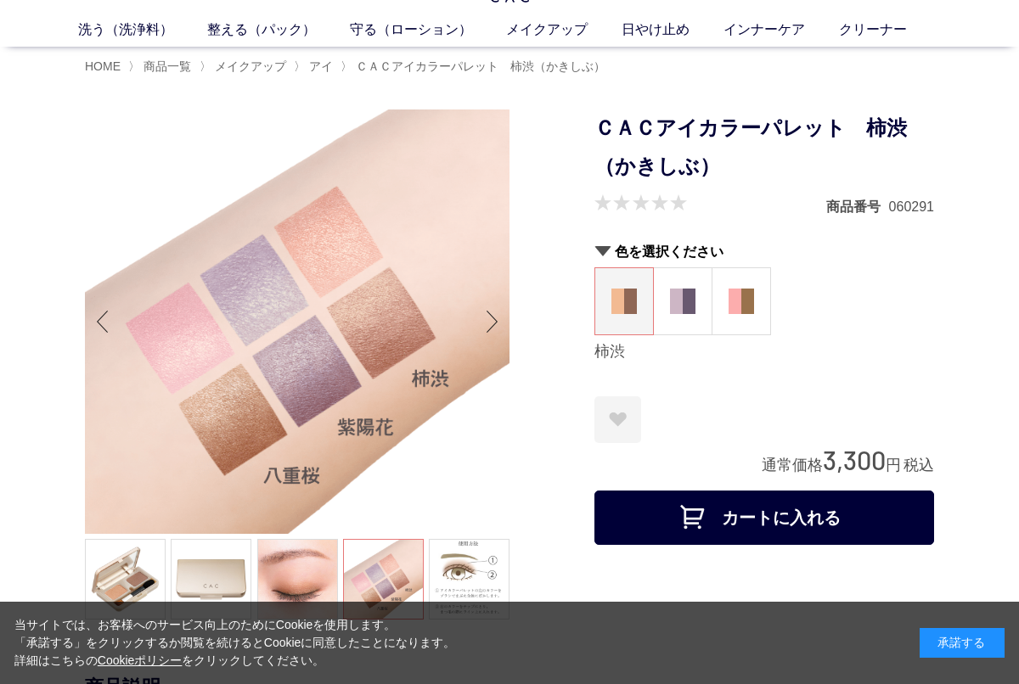
click at [304, 604] on link at bounding box center [297, 579] width 81 height 81
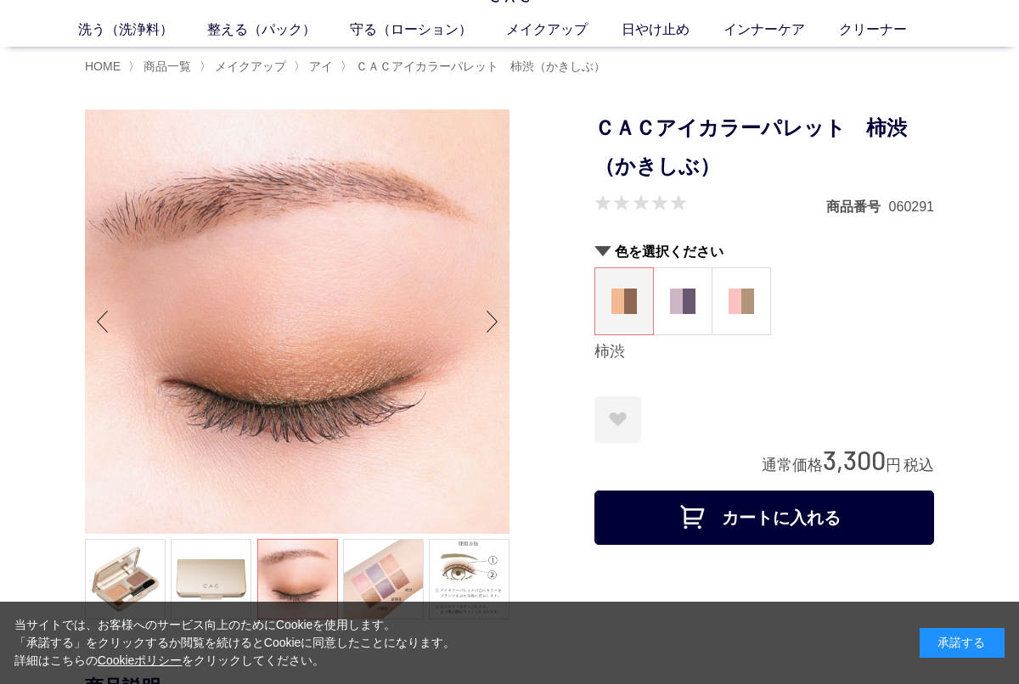
click at [739, 303] on img at bounding box center [740, 301] width 25 height 25
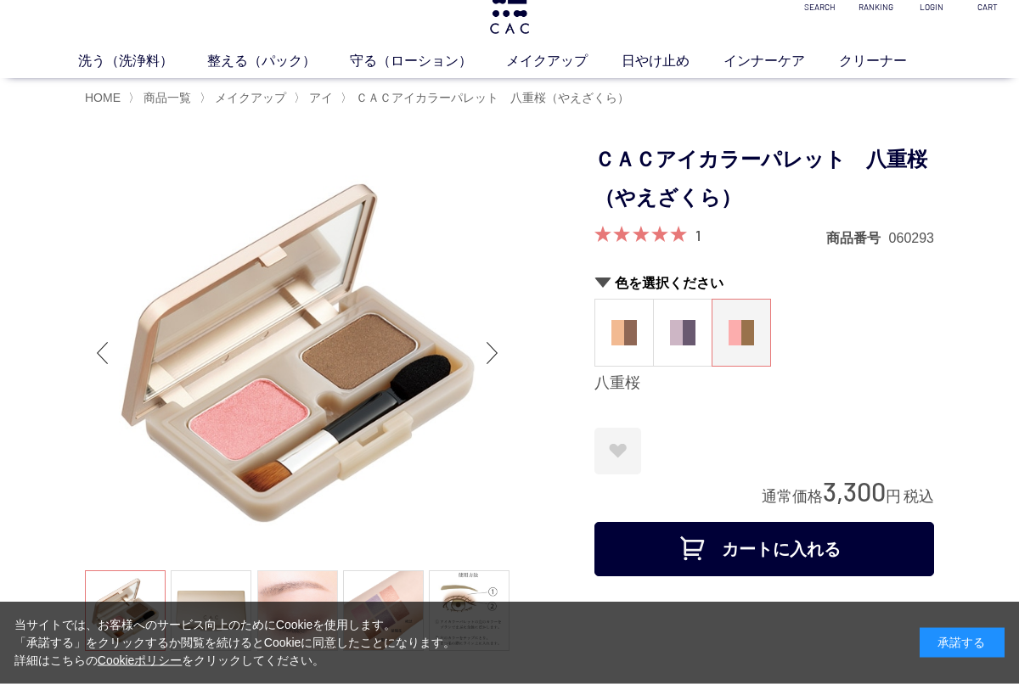
scroll to position [34, 0]
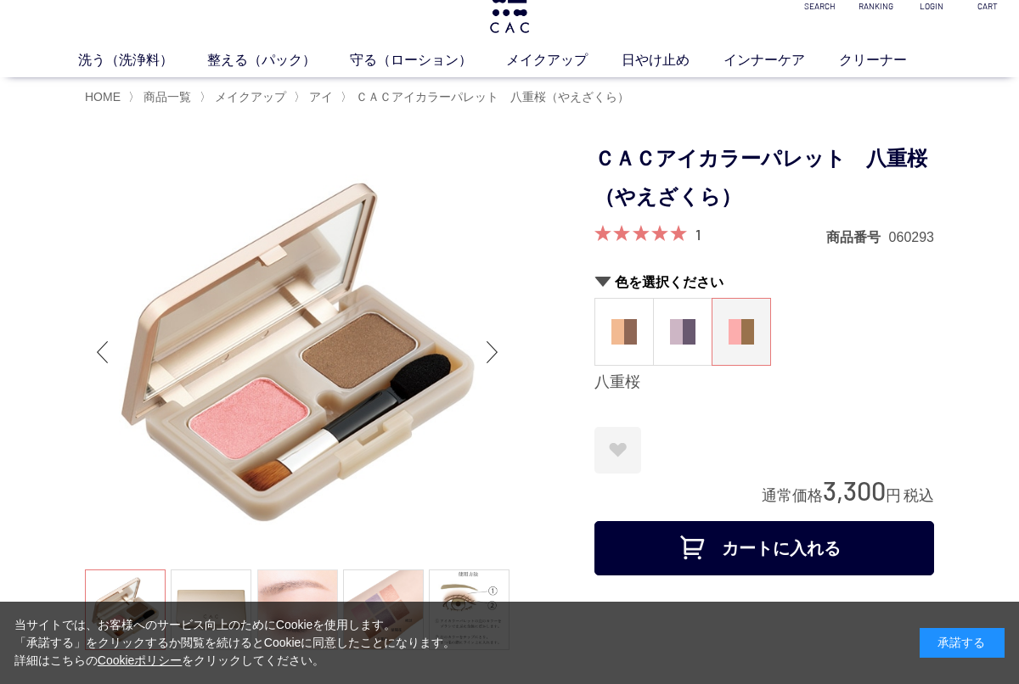
click at [305, 614] on link at bounding box center [297, 610] width 81 height 81
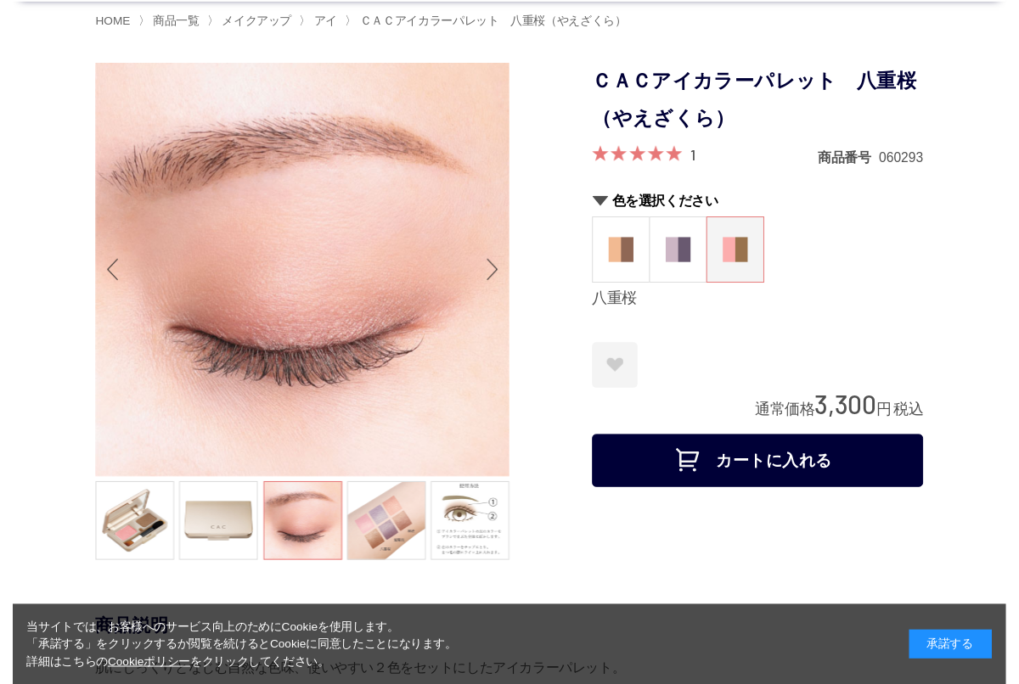
scroll to position [143, 0]
